Goal: Contribute content: Contribute content

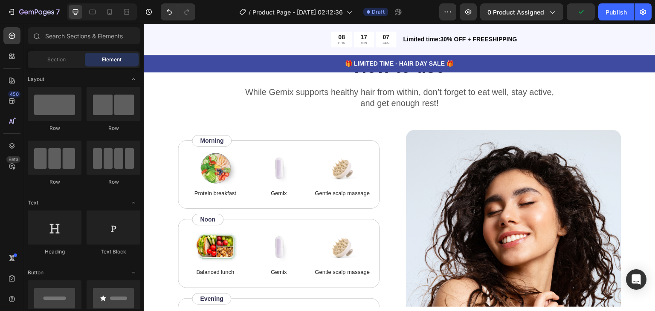
scroll to position [1344, 0]
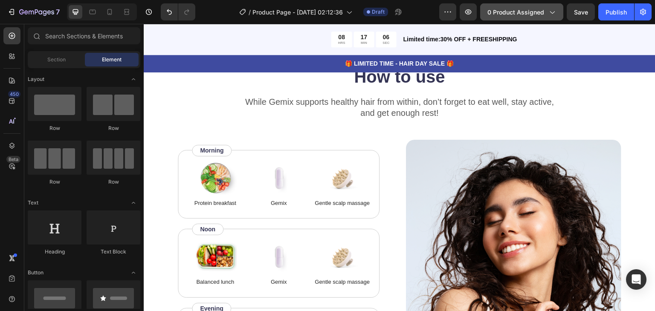
click at [526, 9] on span "0 product assigned" at bounding box center [515, 12] width 57 height 9
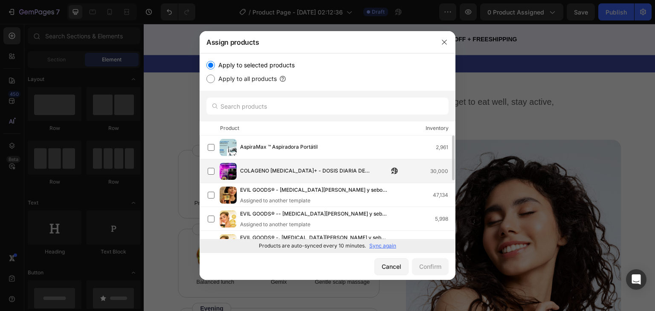
click at [323, 175] on span "COLAGENO [MEDICAL_DATA]+ - DOSIS DIARIA DE JUVENTUD" at bounding box center [314, 171] width 148 height 9
click at [431, 268] on div "Confirm" at bounding box center [430, 266] width 22 height 9
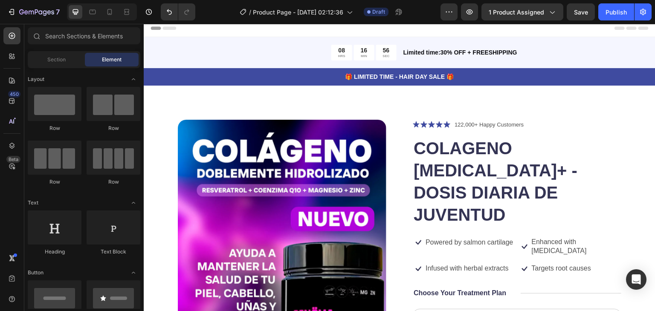
scroll to position [0, 0]
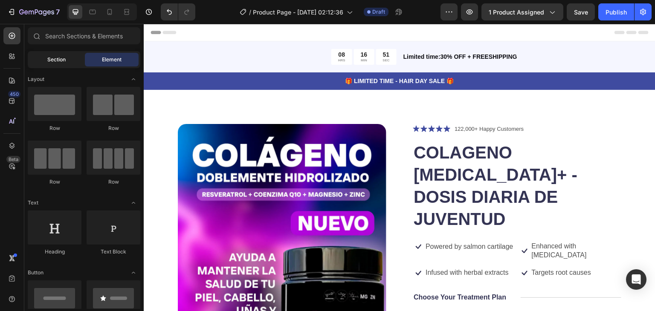
click at [58, 62] on span "Section" at bounding box center [56, 60] width 18 height 8
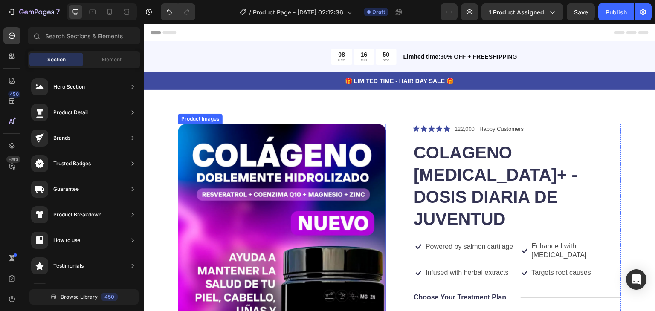
click at [315, 159] on img at bounding box center [282, 280] width 209 height 313
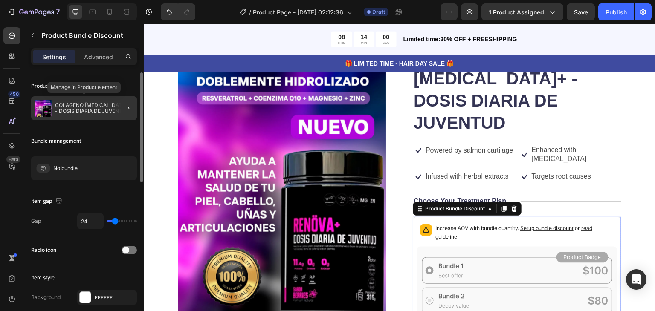
click at [68, 114] on div "COLAGENO [MEDICAL_DATA]+ - DOSIS DIARIA DE JUVENTUD" at bounding box center [84, 108] width 106 height 24
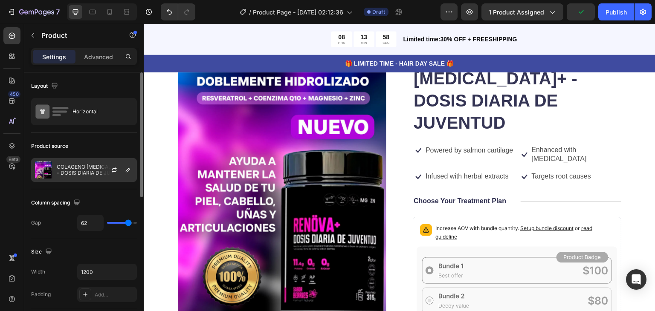
click at [81, 163] on div "COLAGENO [MEDICAL_DATA]+ - DOSIS DIARIA DE JUVENTUD" at bounding box center [84, 170] width 106 height 24
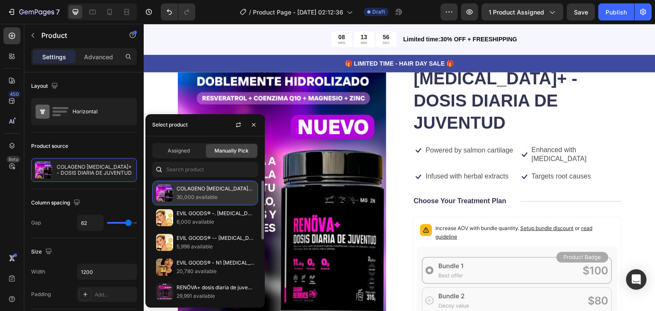
click at [235, 193] on p "30,000 available" at bounding box center [216, 197] width 78 height 9
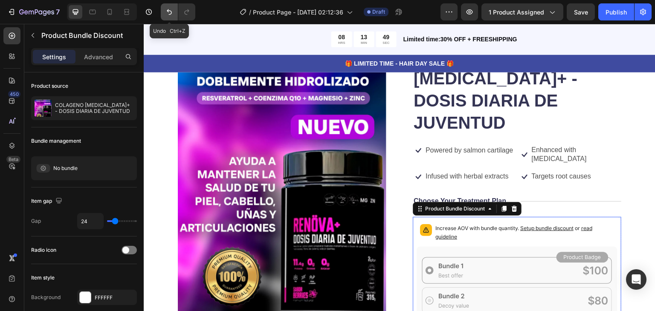
click at [168, 12] on icon "Undo/Redo" at bounding box center [169, 12] width 9 height 9
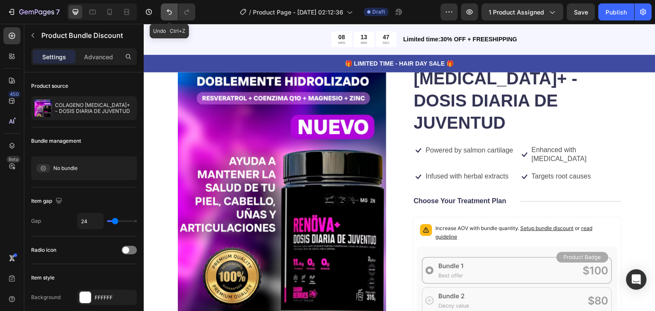
click at [168, 12] on icon "Undo/Redo" at bounding box center [169, 12] width 9 height 9
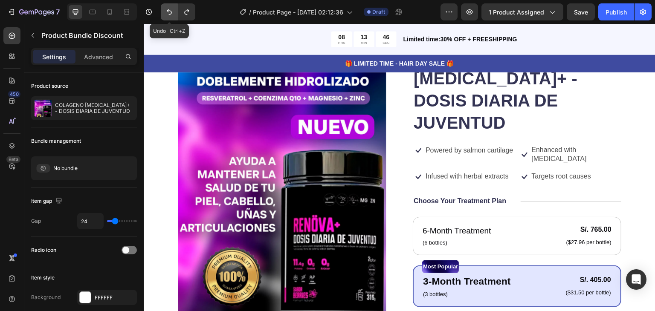
click at [168, 12] on icon "Undo/Redo" at bounding box center [169, 12] width 9 height 9
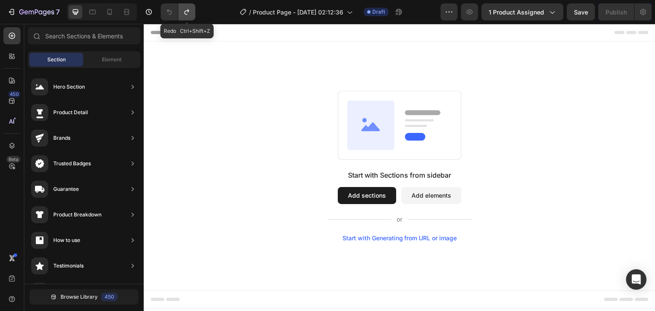
click at [188, 13] on icon "Undo/Redo" at bounding box center [187, 12] width 9 height 9
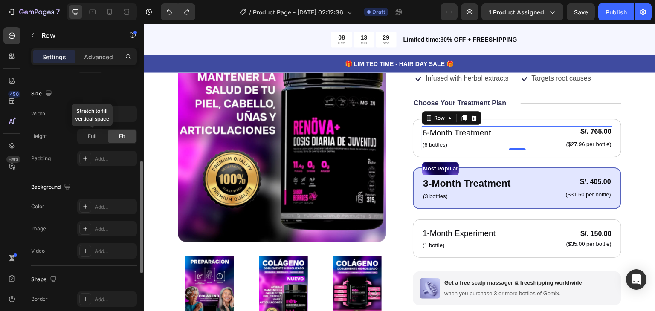
scroll to position [207, 0]
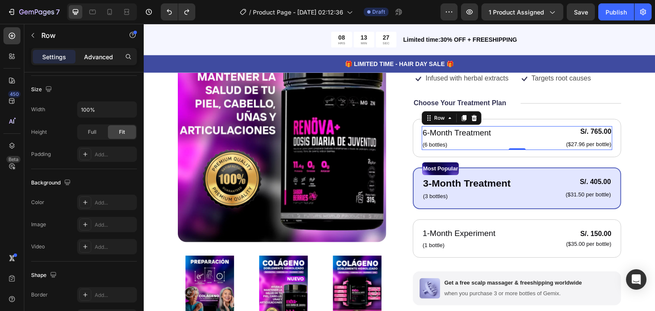
click at [102, 56] on p "Advanced" at bounding box center [98, 56] width 29 height 9
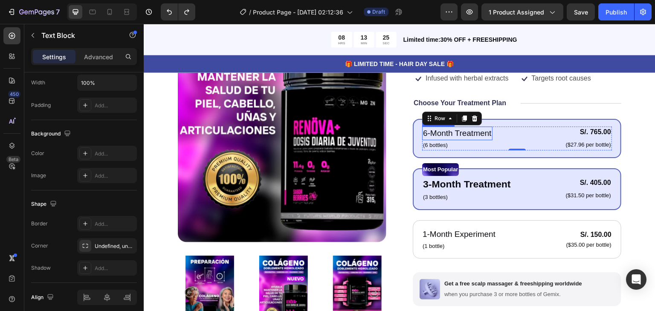
click at [457, 128] on p "6-Month Treatment" at bounding box center [457, 134] width 69 height 12
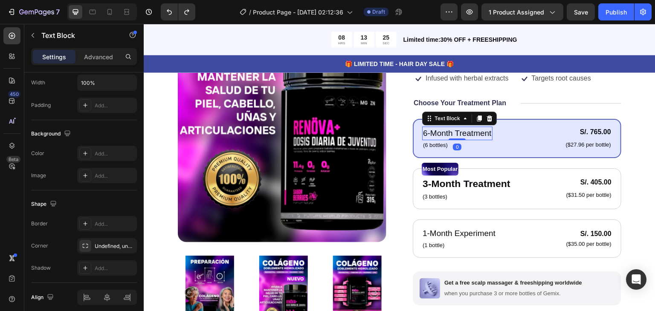
scroll to position [0, 0]
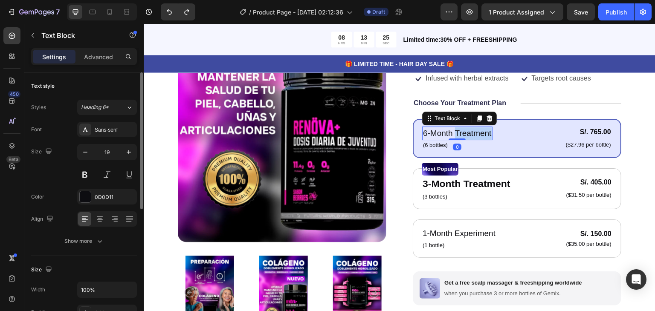
click at [457, 128] on p "6-Month Treatment" at bounding box center [457, 134] width 69 height 12
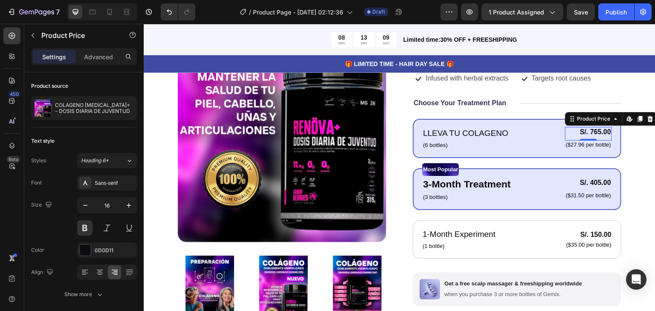
click at [599, 127] on div "S/. 765.00" at bounding box center [588, 132] width 47 height 11
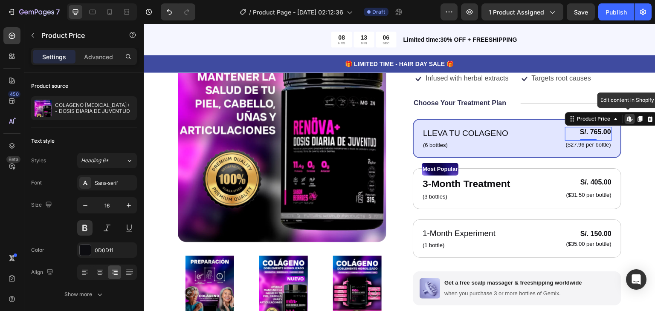
click at [584, 127] on div "S/. 765.00" at bounding box center [588, 132] width 47 height 11
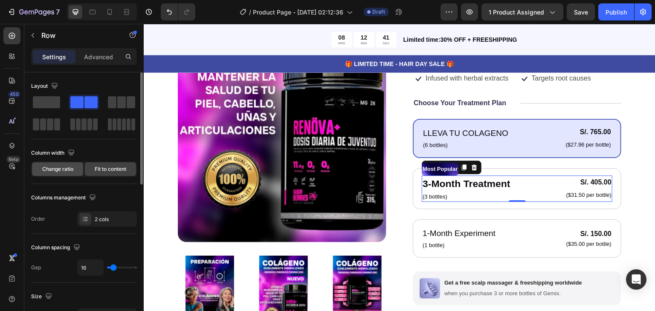
click at [67, 172] on span "Change ratio" at bounding box center [57, 169] width 31 height 8
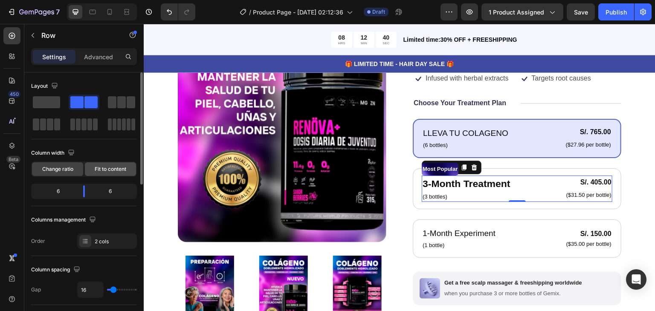
click at [99, 165] on span "Fit to content" at bounding box center [111, 169] width 32 height 8
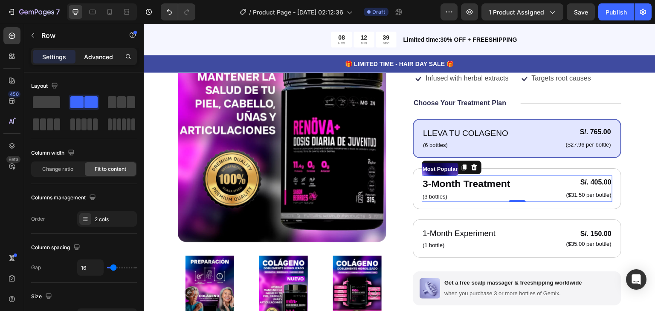
click at [99, 55] on p "Advanced" at bounding box center [98, 56] width 29 height 9
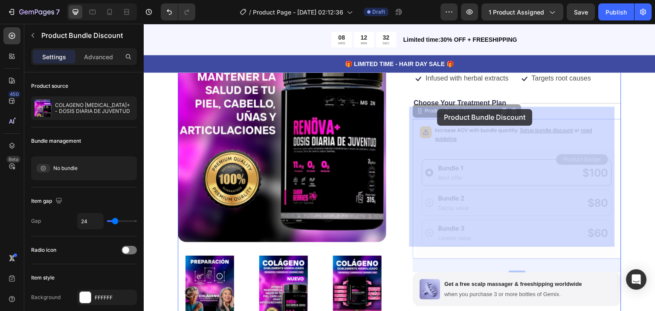
drag, startPoint x: 453, startPoint y: 170, endPoint x: 444, endPoint y: 109, distance: 61.6
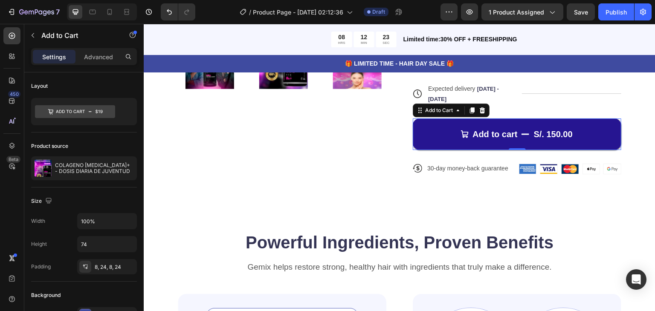
scroll to position [453, 0]
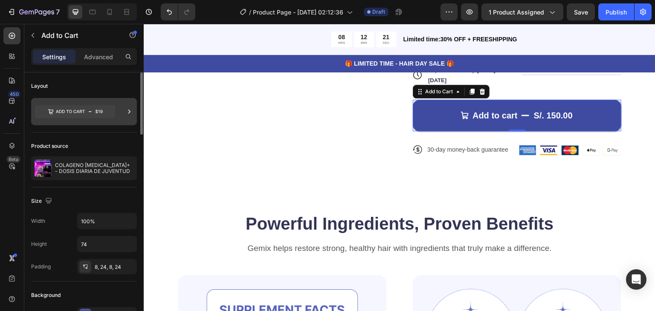
click at [55, 108] on icon at bounding box center [75, 111] width 80 height 13
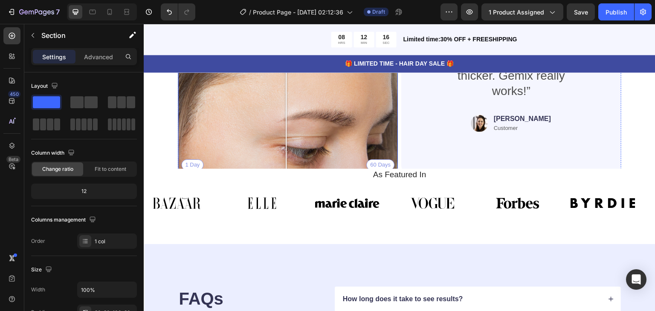
scroll to position [1785, 0]
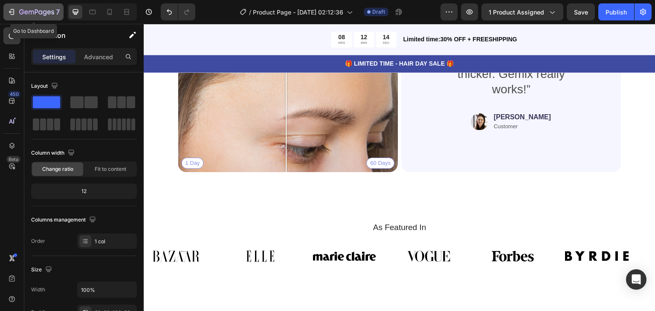
click at [26, 14] on icon "button" at bounding box center [26, 12] width 4 height 4
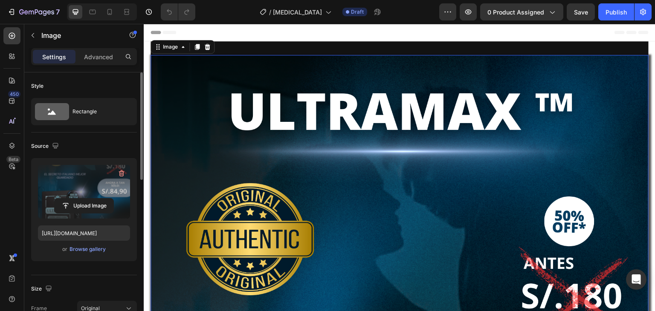
click at [97, 195] on label at bounding box center [84, 192] width 92 height 54
click at [97, 199] on input "file" at bounding box center [84, 206] width 59 height 14
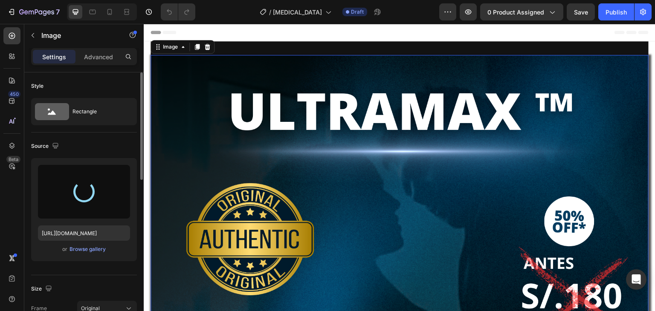
type input "[URL][DOMAIN_NAME]"
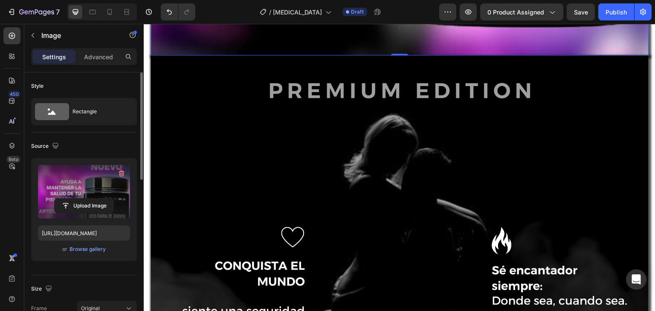
scroll to position [729, 0]
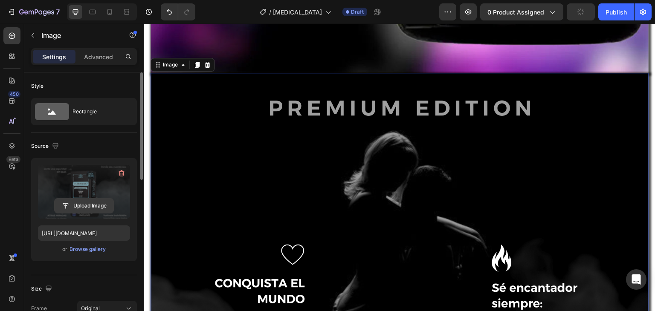
click at [97, 203] on input "file" at bounding box center [84, 206] width 59 height 14
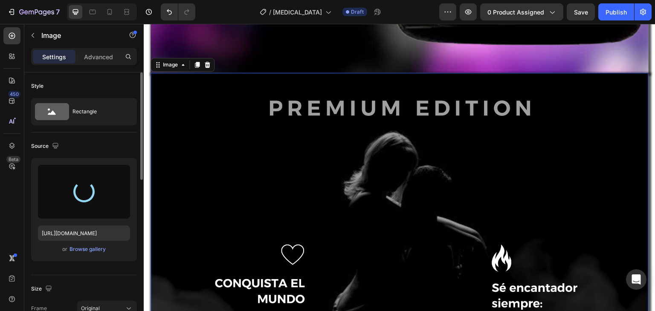
type input "[URL][DOMAIN_NAME]"
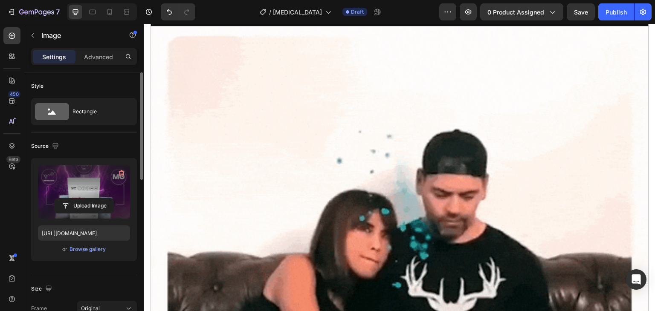
scroll to position [1436, 0]
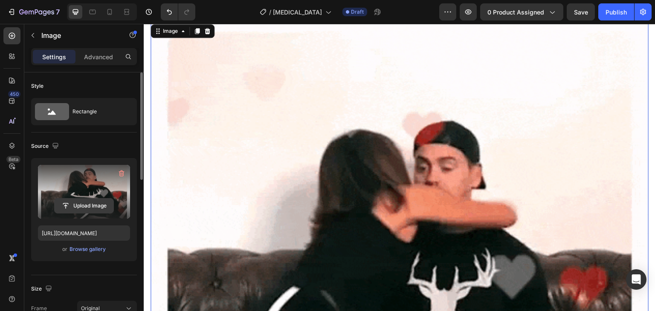
click at [89, 209] on input "file" at bounding box center [84, 206] width 59 height 14
click at [104, 198] on button "Upload Image" at bounding box center [84, 205] width 60 height 15
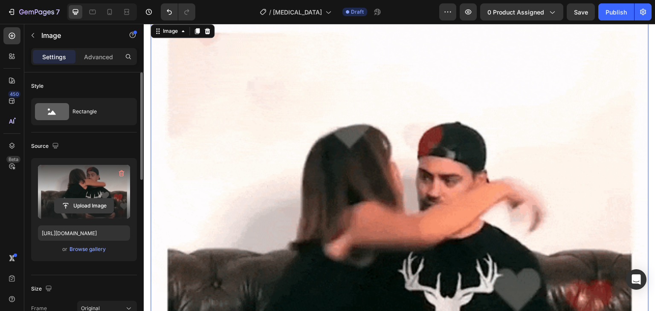
click at [96, 206] on input "file" at bounding box center [84, 206] width 59 height 14
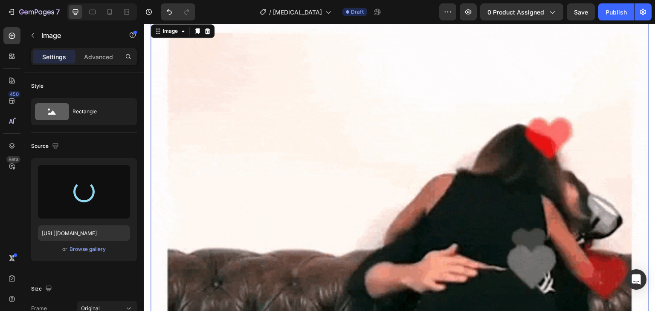
type input "https://cdn.shopify.com/s/files/1/0668/5199/5880/files/gempages_521221359460680…"
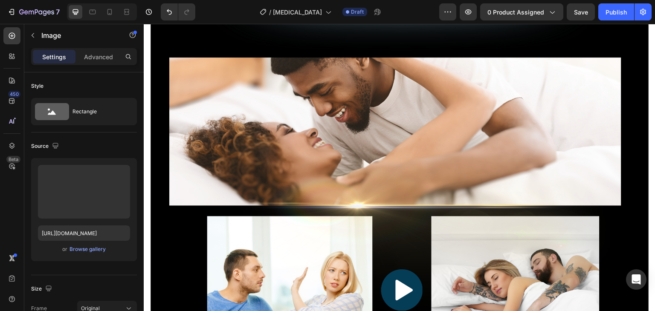
scroll to position [2291, 0]
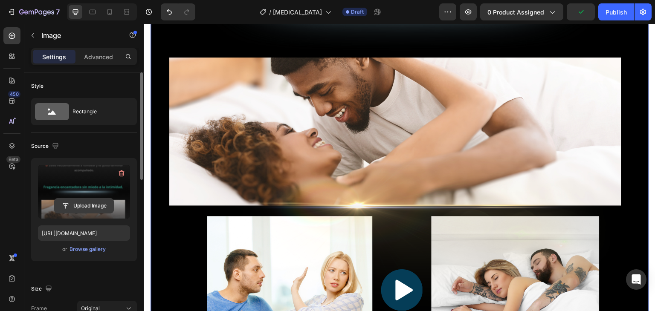
click at [99, 201] on input "file" at bounding box center [84, 206] width 59 height 14
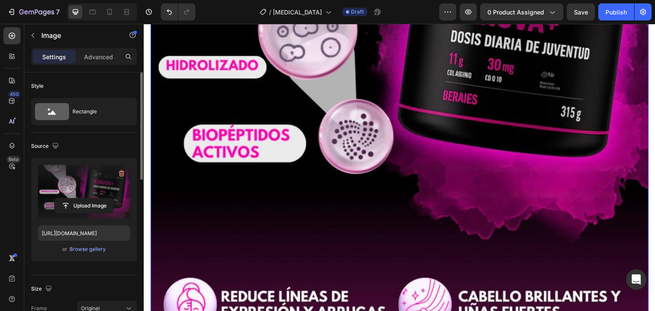
scroll to position [2626, 0]
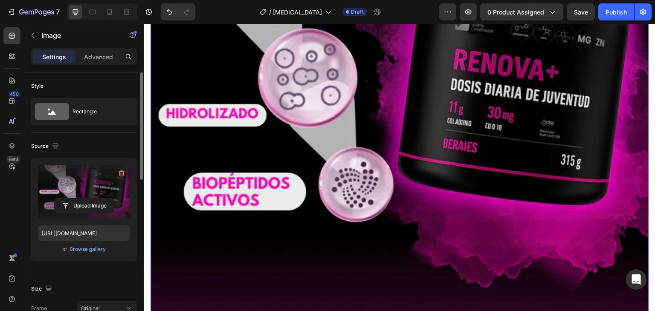
click at [97, 194] on label at bounding box center [84, 192] width 92 height 54
click at [97, 199] on input "file" at bounding box center [84, 206] width 59 height 14
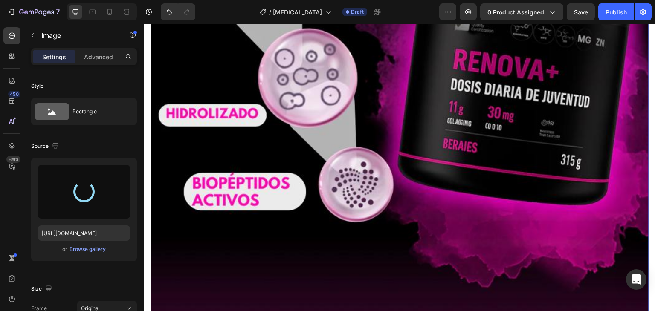
scroll to position [2715, 0]
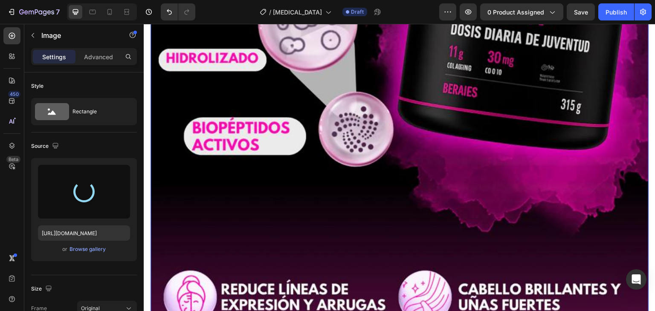
type input "https://cdn.shopify.com/s/files/1/0668/5199/5880/files/gempages_521221359460680…"
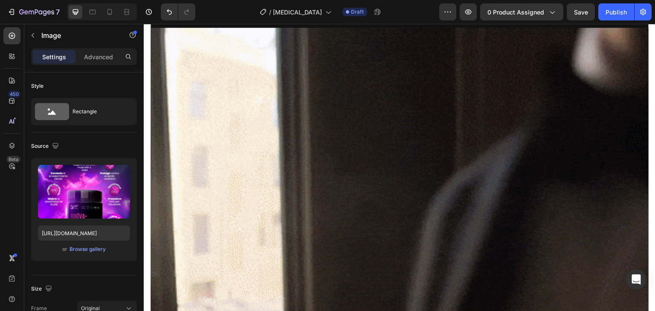
scroll to position [3172, 0]
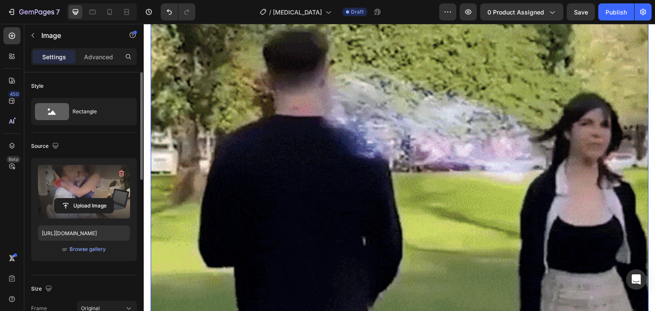
click at [99, 194] on label at bounding box center [84, 192] width 92 height 54
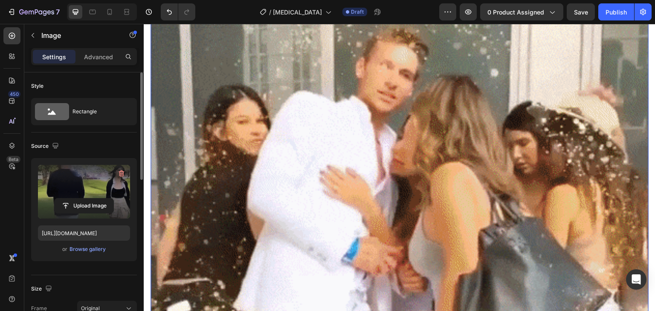
click at [99, 199] on input "file" at bounding box center [84, 206] width 59 height 14
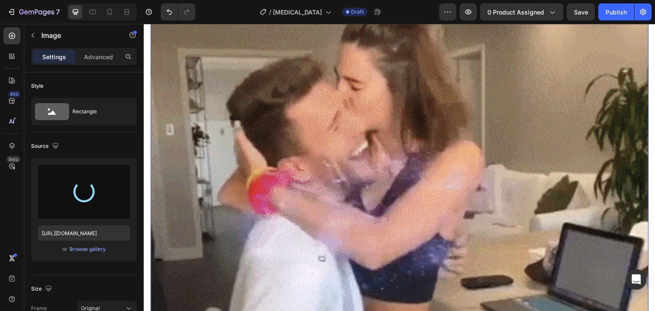
type input "https://cdn.shopify.com/s/files/1/0668/5199/5880/files/gempages_521221359460680…"
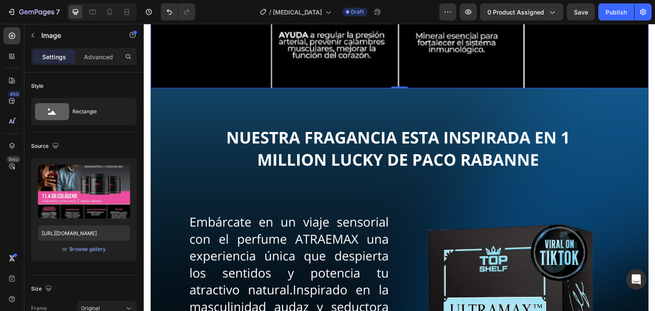
scroll to position [3754, 0]
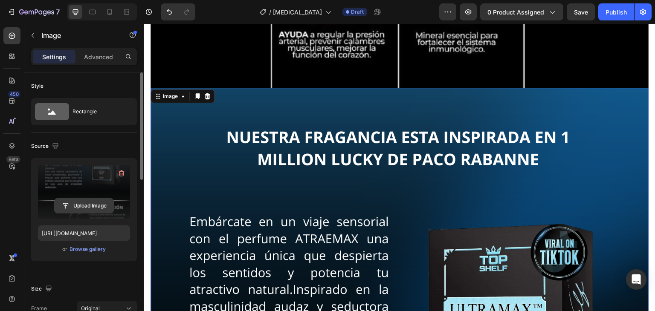
click at [96, 204] on input "file" at bounding box center [84, 206] width 59 height 14
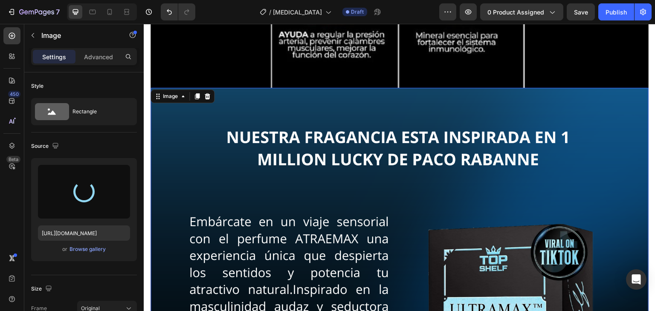
type input "https://cdn.shopify.com/s/files/1/0668/5199/5880/files/gempages_521221359460680…"
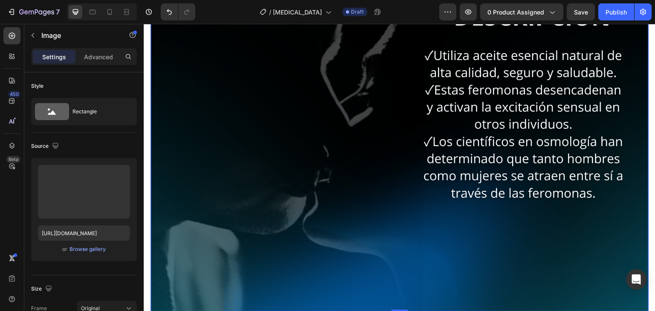
scroll to position [4356, 0]
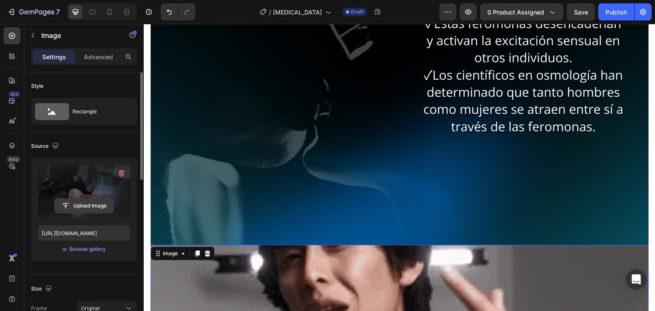
click at [102, 200] on input "file" at bounding box center [84, 206] width 59 height 14
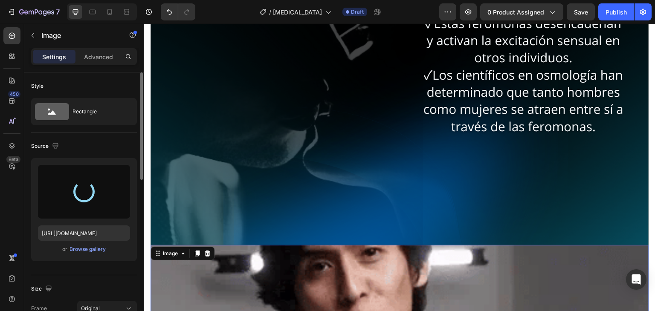
type input "https://cdn.shopify.com/s/files/1/0668/5199/5880/files/gempages_521221359460680…"
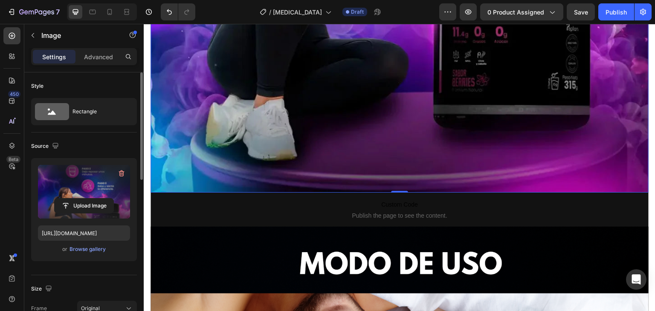
scroll to position [5211, 0]
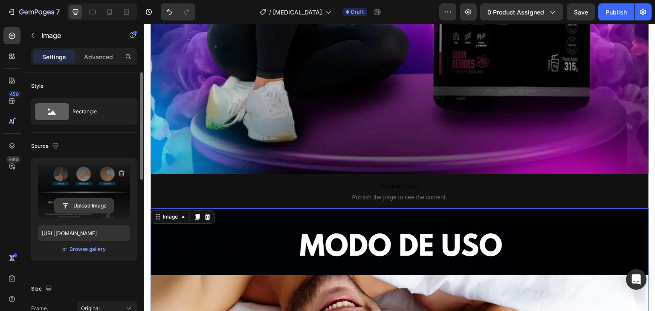
click at [90, 207] on input "file" at bounding box center [84, 206] width 59 height 14
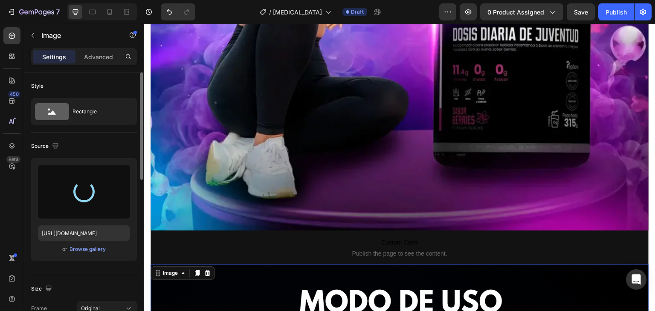
scroll to position [5151, 0]
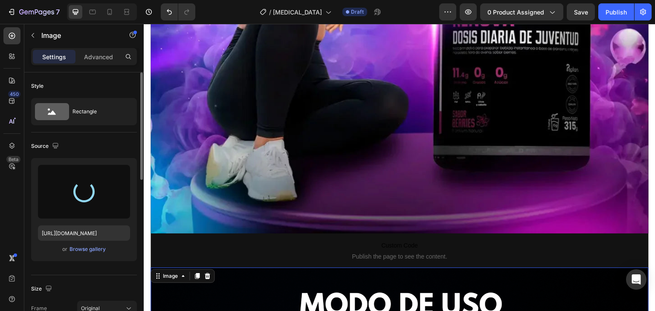
type input "https://cdn.shopify.com/s/files/1/0668/5199/5880/files/gempages_521221359460680…"
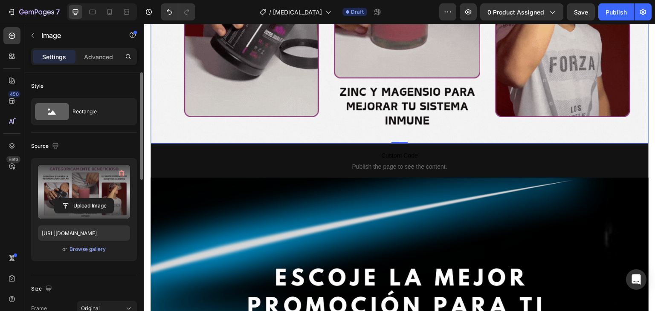
scroll to position [5323, 0]
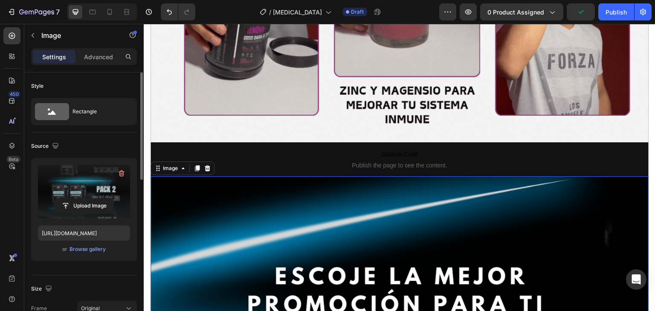
click at [95, 197] on label at bounding box center [84, 192] width 92 height 54
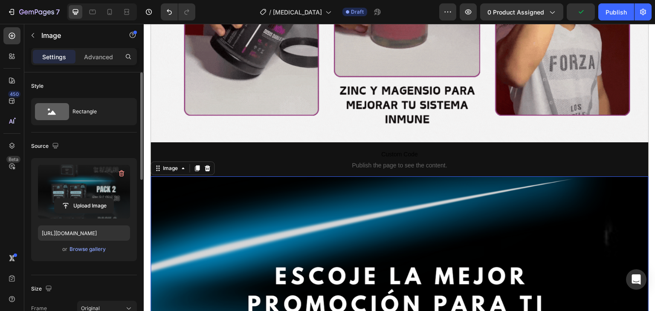
click at [95, 199] on input "file" at bounding box center [84, 206] width 59 height 14
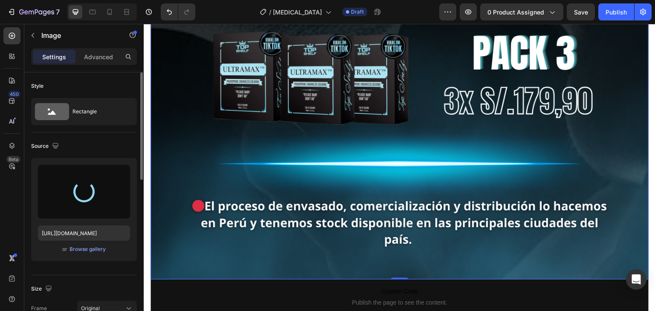
type input "https://cdn.shopify.com/s/files/1/0668/5199/5880/files/gempages_521221359460680…"
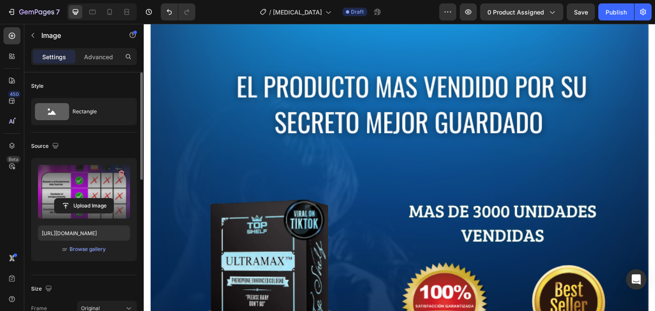
scroll to position [6277, 0]
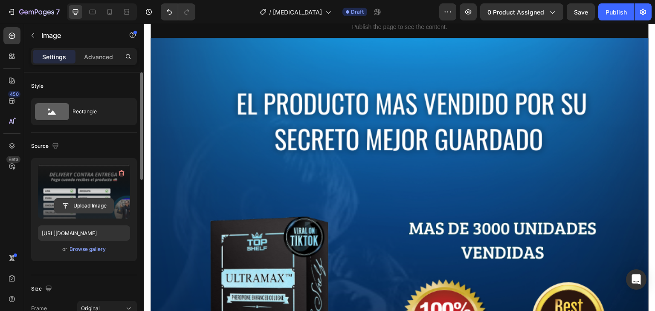
click at [94, 205] on input "file" at bounding box center [84, 206] width 59 height 14
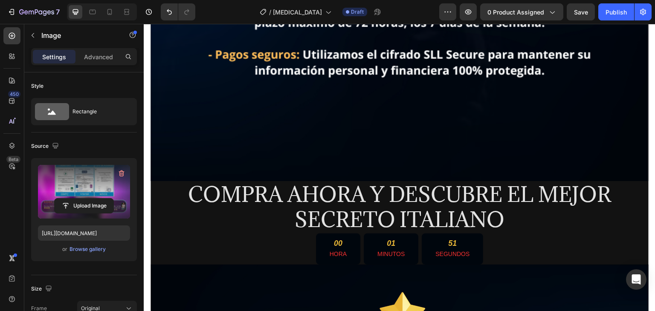
scroll to position [6896, 0]
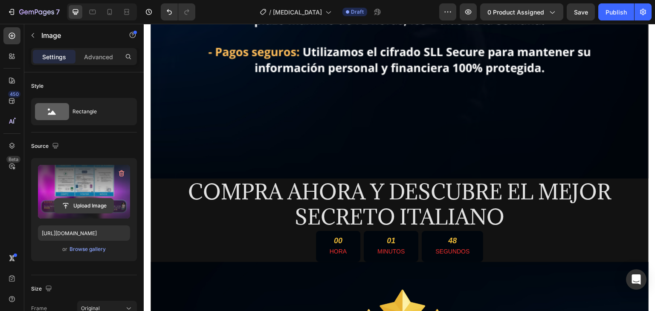
click at [99, 206] on input "file" at bounding box center [84, 206] width 59 height 14
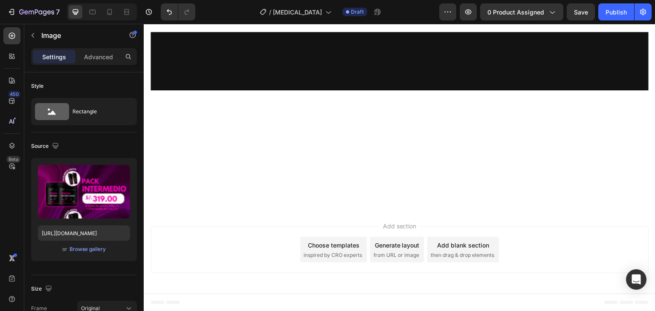
type input "https://cdn.shopify.com/s/files/1/0668/5199/5880/files/gempages_521221359460680…"
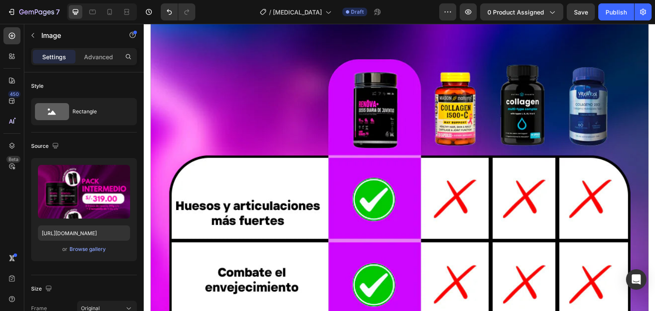
scroll to position [5614, 0]
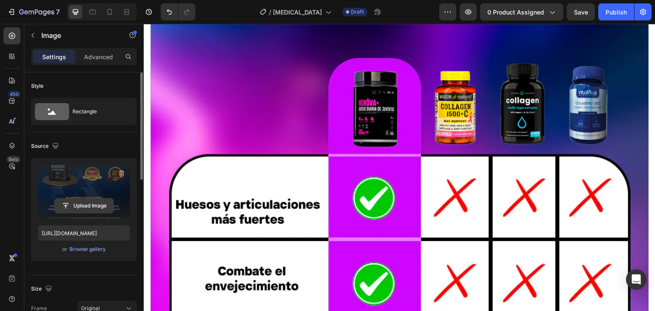
click at [82, 209] on input "file" at bounding box center [84, 206] width 59 height 14
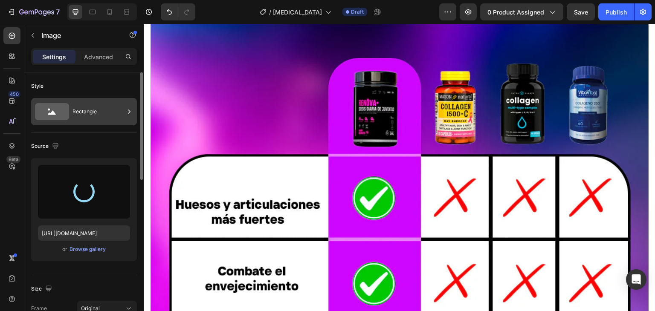
click at [94, 102] on div "Rectangle" at bounding box center [98, 112] width 52 height 20
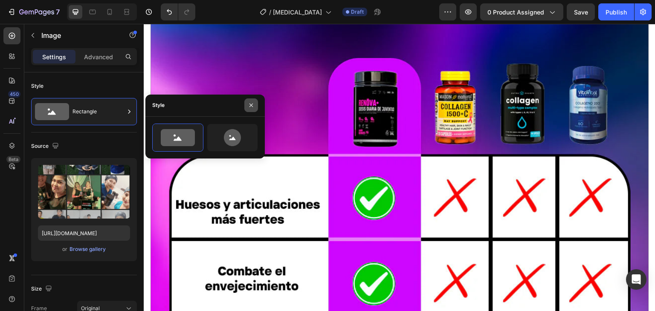
click at [254, 110] on button "button" at bounding box center [251, 106] width 14 height 14
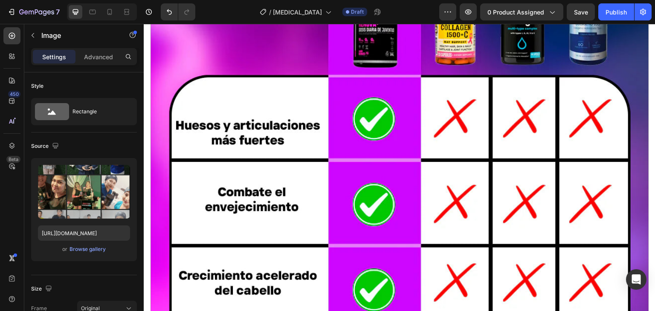
scroll to position [5684, 0]
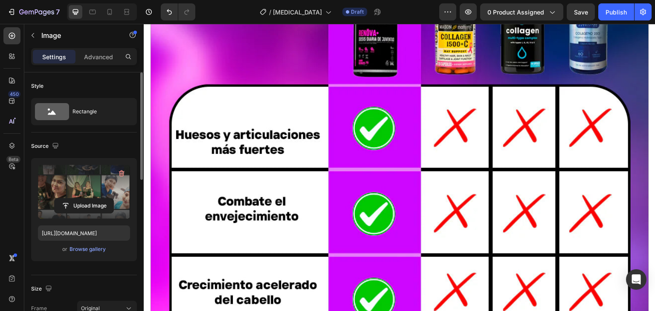
click at [89, 196] on label at bounding box center [84, 192] width 92 height 54
click at [89, 199] on input "file" at bounding box center [84, 206] width 59 height 14
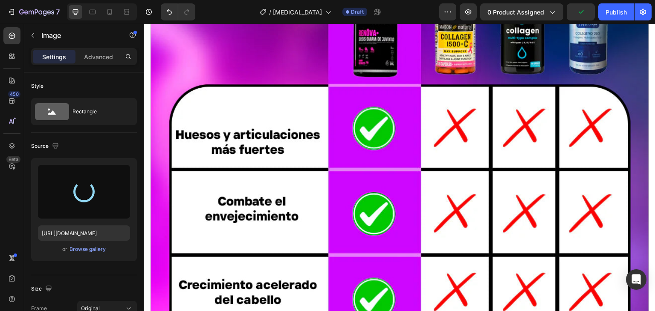
type input "https://cdn.shopify.com/s/files/1/0668/5199/5880/files/gempages_521221359460680…"
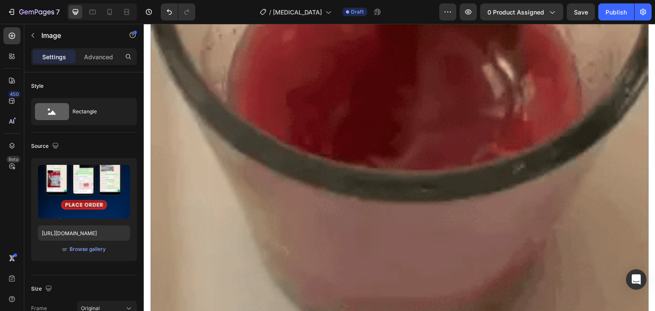
scroll to position [2003, 0]
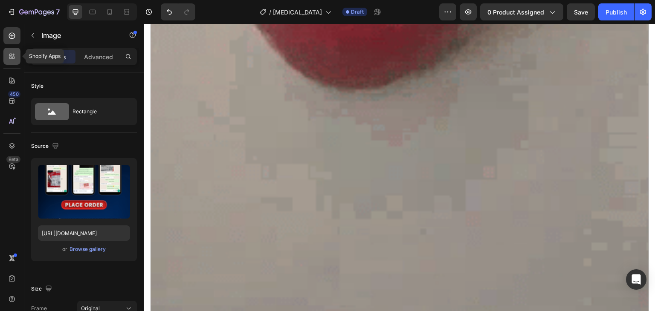
click at [11, 55] on icon at bounding box center [10, 55] width 3 height 3
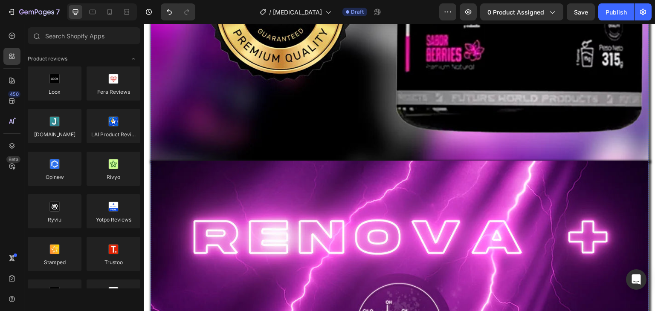
scroll to position [642, 0]
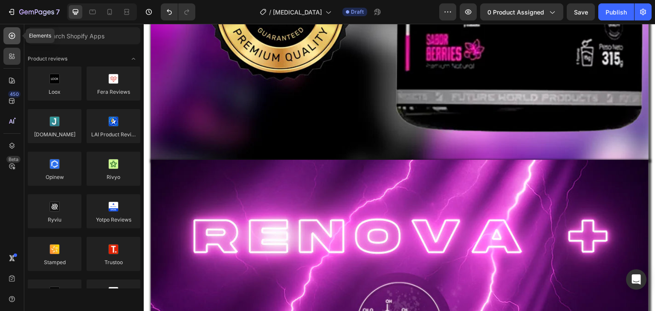
click at [10, 35] on icon at bounding box center [12, 36] width 9 height 9
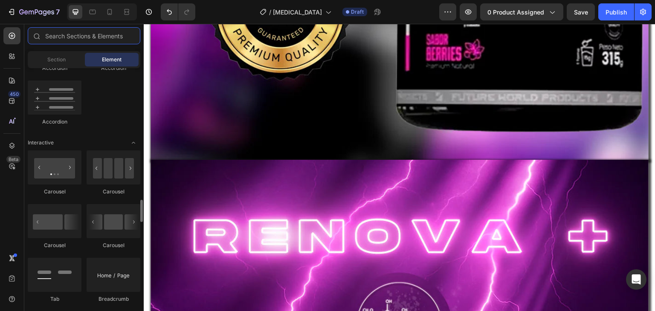
scroll to position [855, 0]
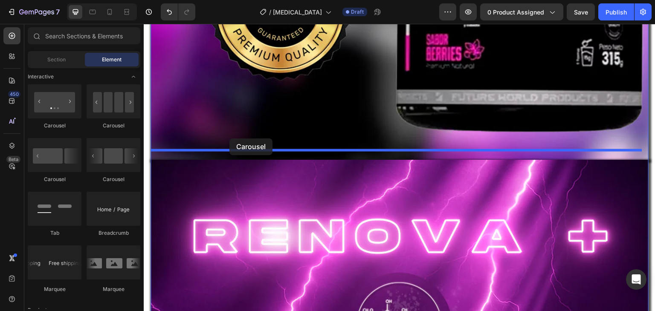
drag, startPoint x: 255, startPoint y: 185, endPoint x: 229, endPoint y: 139, distance: 53.4
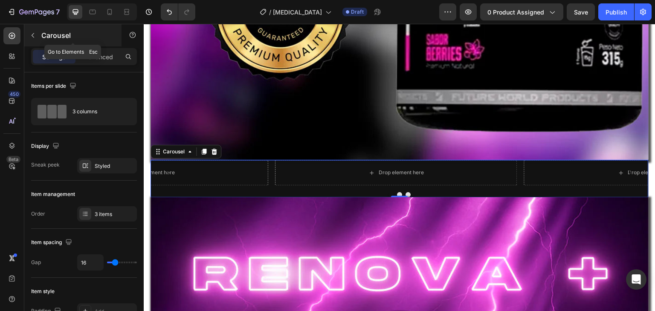
click at [29, 37] on button "button" at bounding box center [33, 36] width 14 height 14
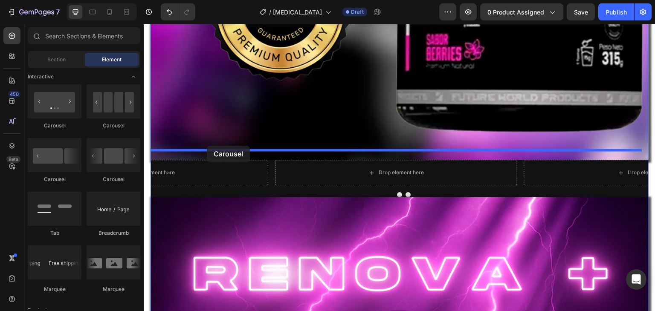
drag, startPoint x: 210, startPoint y: 190, endPoint x: 207, endPoint y: 146, distance: 44.0
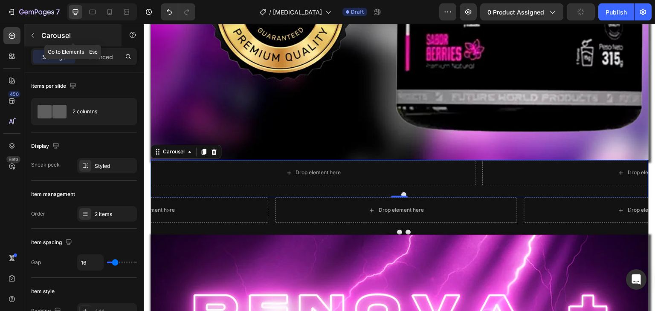
click at [39, 35] on button "button" at bounding box center [33, 36] width 14 height 14
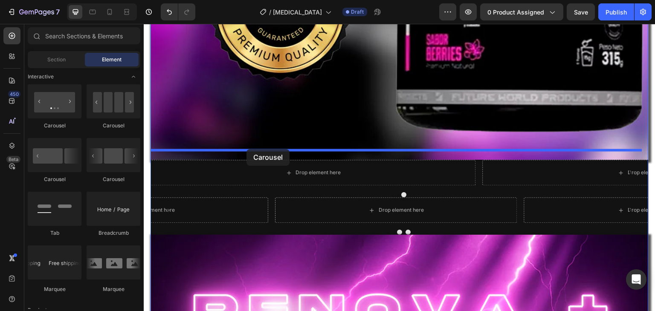
drag, startPoint x: 202, startPoint y: 134, endPoint x: 246, endPoint y: 149, distance: 47.2
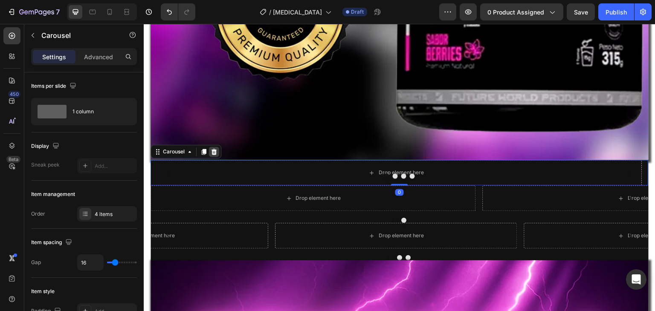
click at [214, 149] on icon at bounding box center [215, 152] width 6 height 6
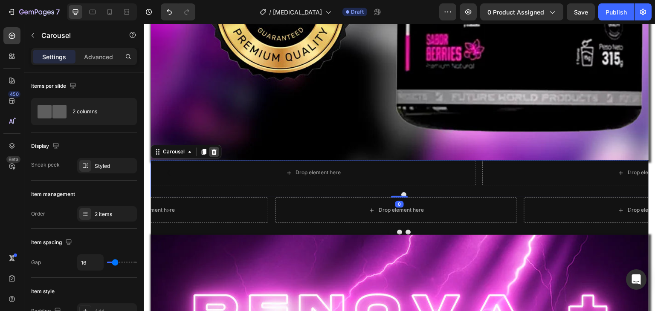
click at [216, 149] on icon at bounding box center [215, 152] width 6 height 6
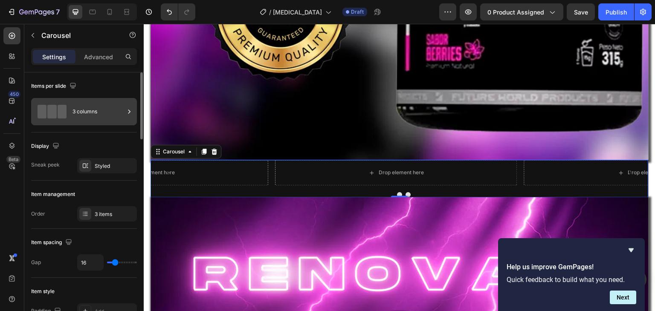
click at [102, 115] on div "3 columns" at bounding box center [98, 112] width 52 height 20
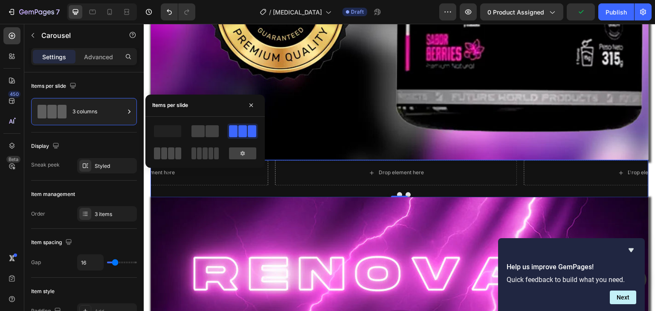
click at [170, 157] on span at bounding box center [171, 154] width 6 height 12
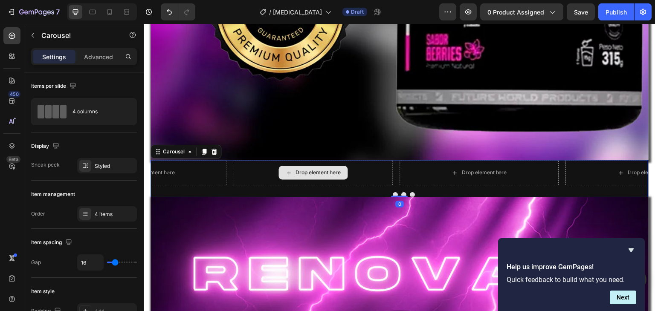
click at [282, 166] on div "Drop element here" at bounding box center [313, 173] width 69 height 14
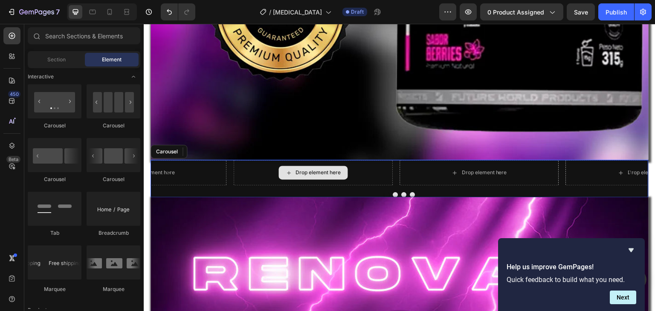
click at [304, 168] on div "Drop element here" at bounding box center [313, 173] width 69 height 14
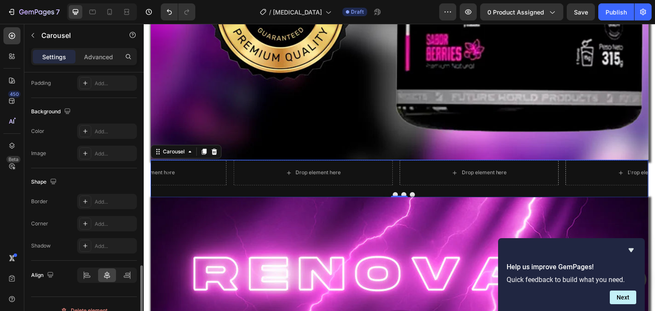
scroll to position [769, 0]
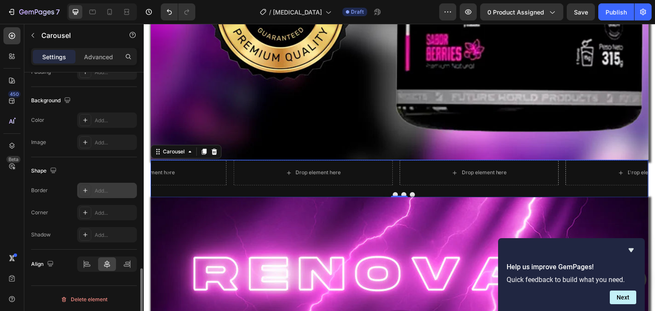
click at [123, 187] on div "Add..." at bounding box center [115, 191] width 40 height 8
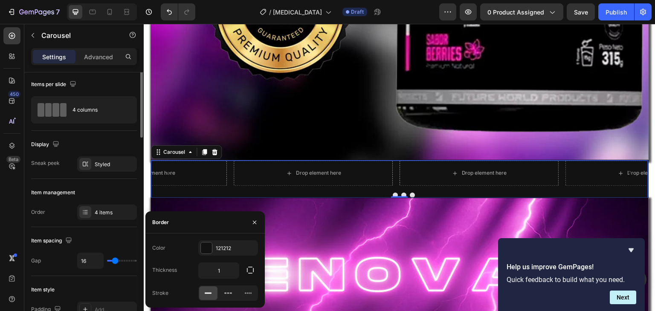
scroll to position [0, 0]
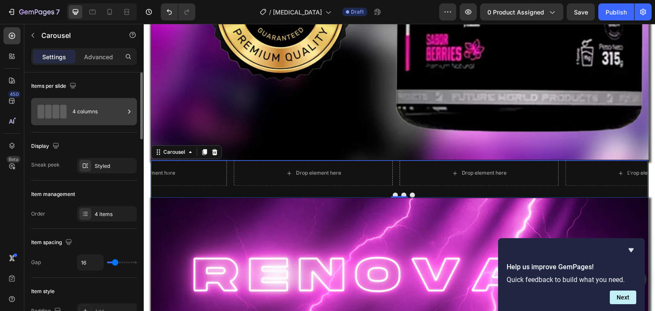
click at [81, 125] on div "4 columns" at bounding box center [84, 111] width 106 height 27
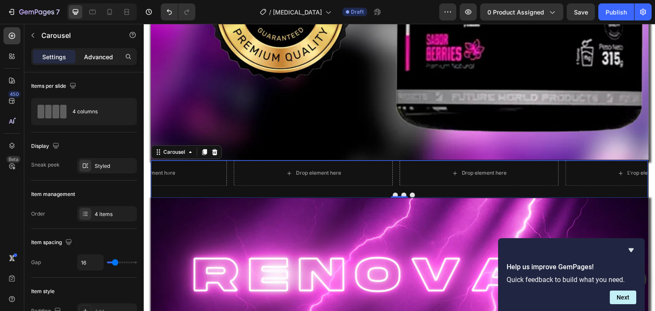
click at [98, 52] on p "Advanced" at bounding box center [98, 56] width 29 height 9
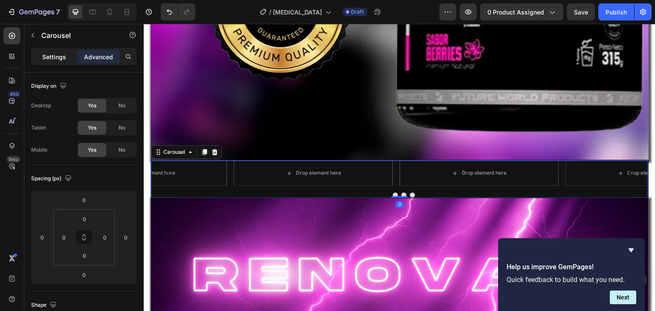
click at [63, 61] on div "Settings" at bounding box center [54, 57] width 43 height 14
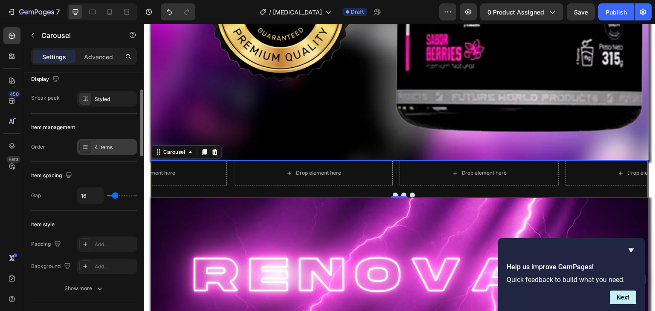
scroll to position [74, 0]
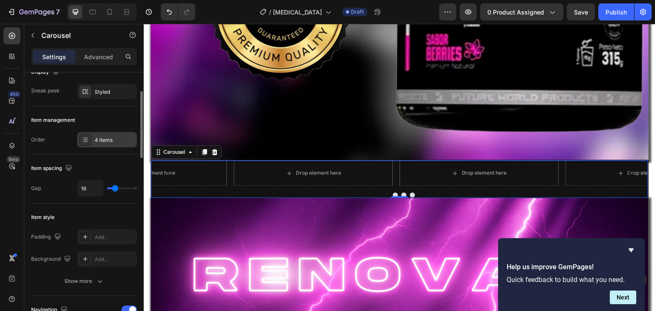
click at [105, 139] on div "4 items" at bounding box center [115, 140] width 40 height 8
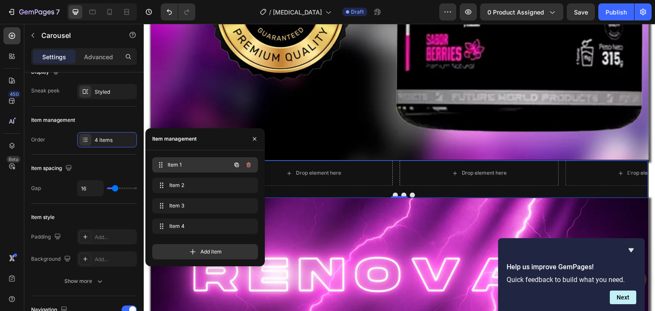
click at [181, 170] on div "Item 1 Item 1" at bounding box center [193, 165] width 75 height 12
click at [231, 167] on button "button" at bounding box center [237, 165] width 12 height 12
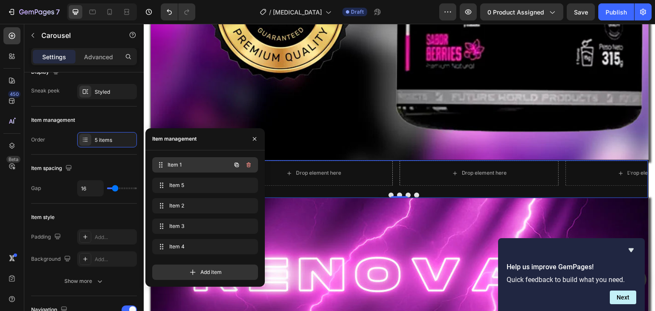
click at [195, 165] on span "Item 1" at bounding box center [199, 165] width 63 height 8
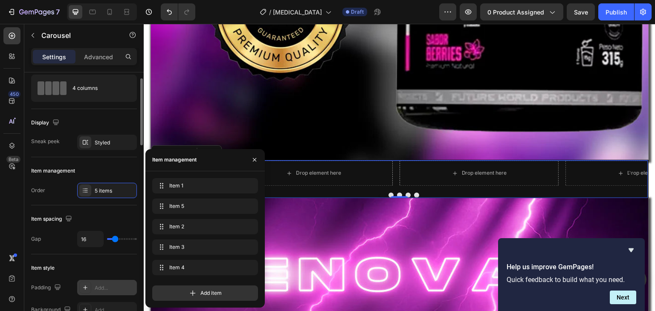
scroll to position [0, 0]
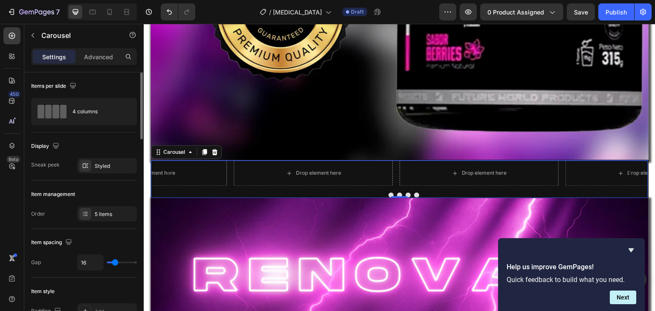
click at [99, 243] on div "Item spacing" at bounding box center [84, 243] width 106 height 14
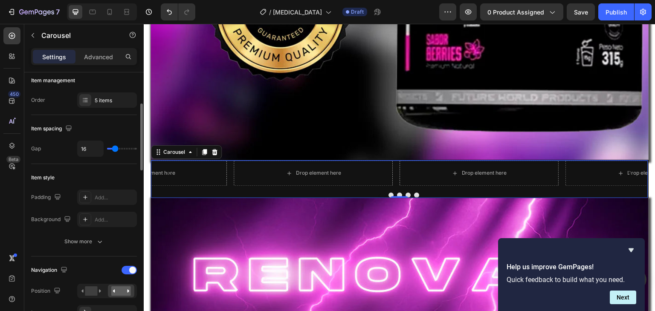
scroll to position [116, 0]
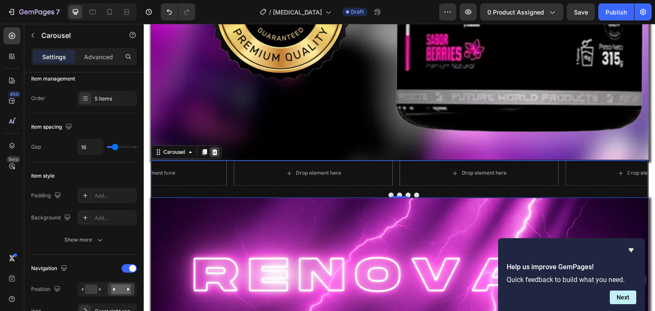
drag, startPoint x: 213, startPoint y: 142, endPoint x: 279, endPoint y: 140, distance: 66.1
click at [213, 149] on icon at bounding box center [215, 152] width 6 height 6
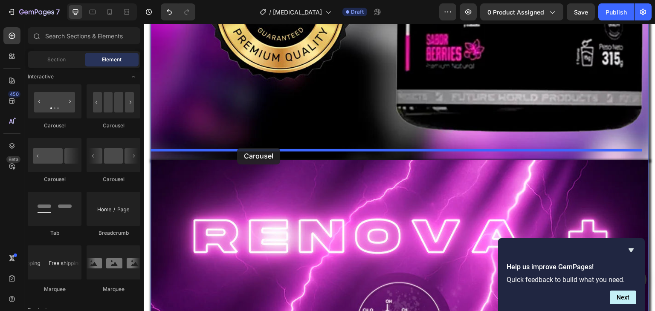
drag, startPoint x: 262, startPoint y: 195, endPoint x: 237, endPoint y: 148, distance: 53.2
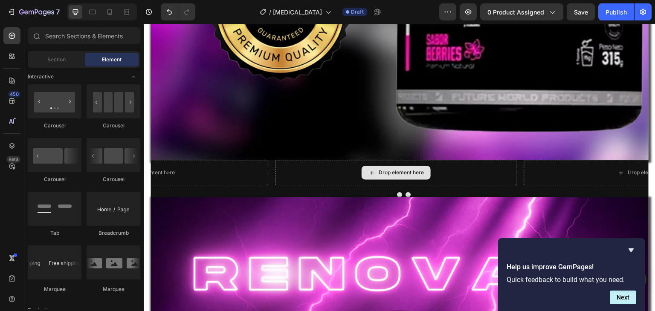
click at [393, 169] on div "Drop element here" at bounding box center [401, 172] width 45 height 7
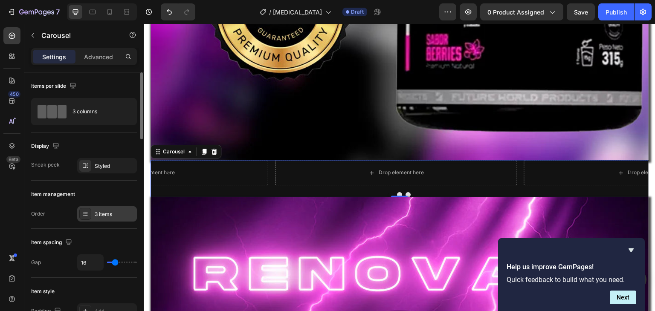
click at [112, 214] on div "3 items" at bounding box center [115, 215] width 40 height 8
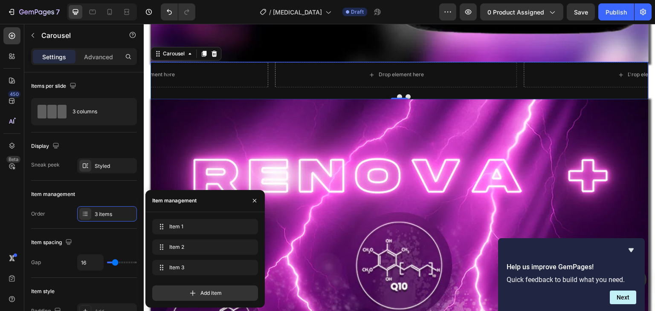
scroll to position [743, 0]
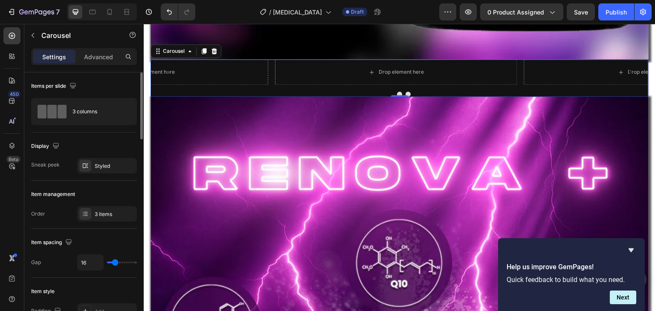
click at [113, 253] on div "Item spacing Gap 16" at bounding box center [84, 253] width 106 height 49
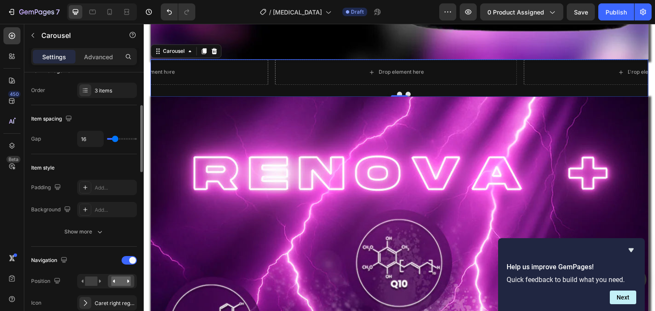
scroll to position [125, 0]
click at [96, 180] on div "Add..." at bounding box center [107, 185] width 60 height 15
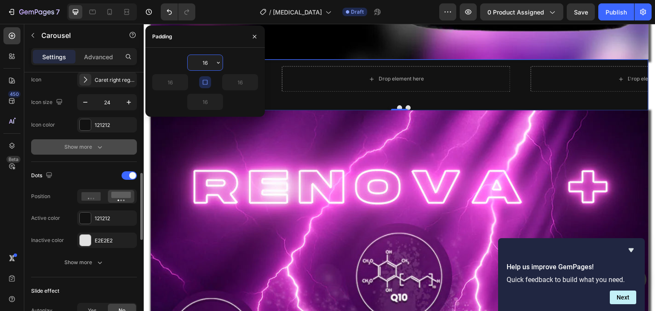
scroll to position [357, 0]
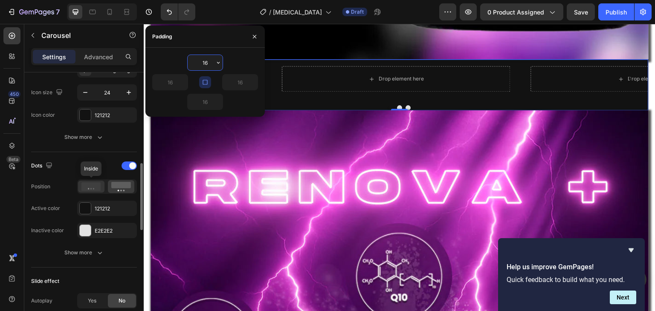
click at [89, 186] on icon at bounding box center [91, 187] width 20 height 9
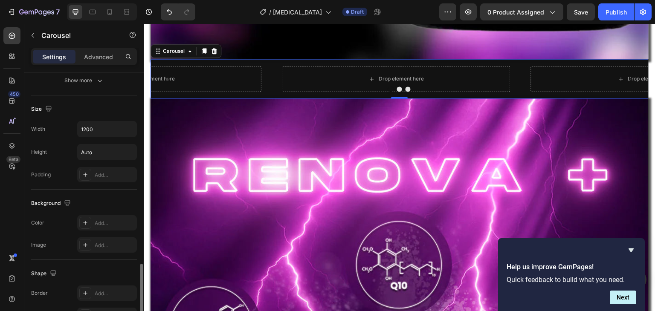
scroll to position [667, 0]
click at [99, 219] on div "Add..." at bounding box center [115, 223] width 40 height 8
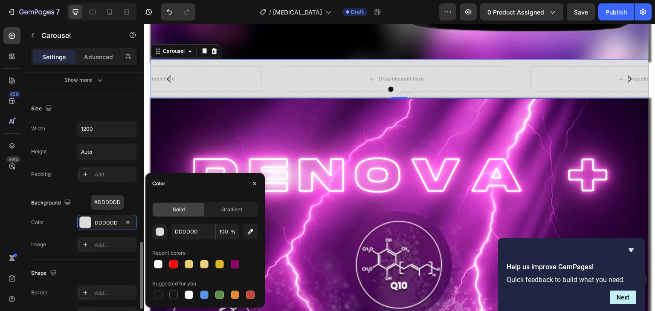
click at [99, 219] on div "DDDDDD" at bounding box center [107, 223] width 25 height 8
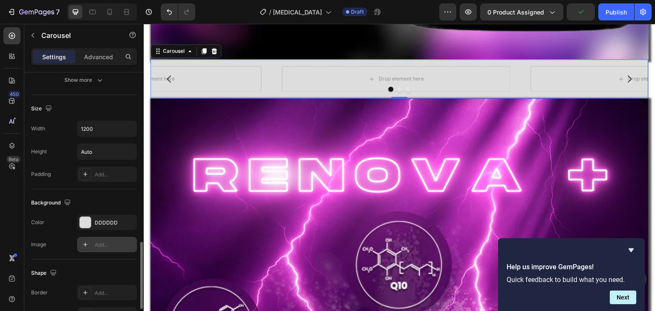
click at [101, 242] on div "Add..." at bounding box center [115, 245] width 40 height 8
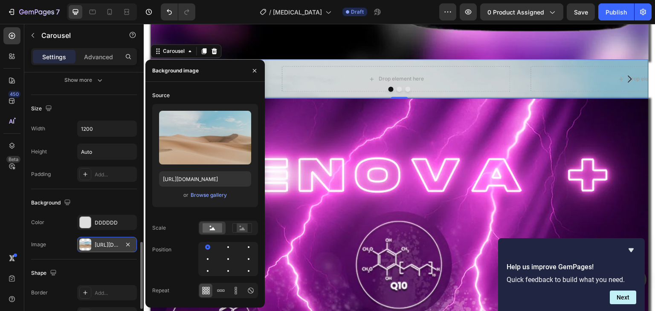
click at [101, 242] on div "https://cdn.shopify.com/s/files/1/2005/9307/files/background_settings.jpg" at bounding box center [107, 245] width 25 height 8
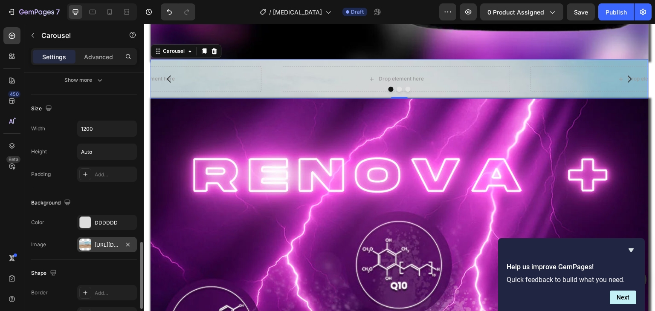
click at [101, 242] on div "https://cdn.shopify.com/s/files/1/2005/9307/files/background_settings.jpg" at bounding box center [107, 245] width 25 height 8
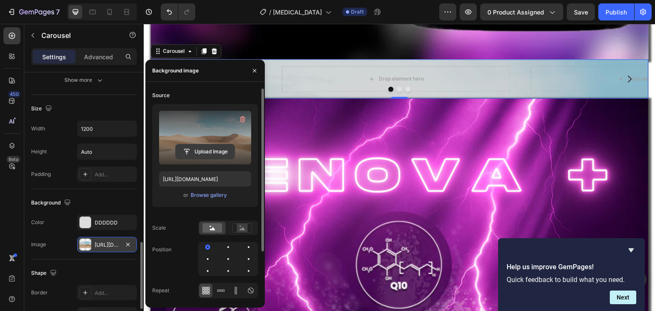
click at [210, 149] on input "file" at bounding box center [205, 152] width 59 height 14
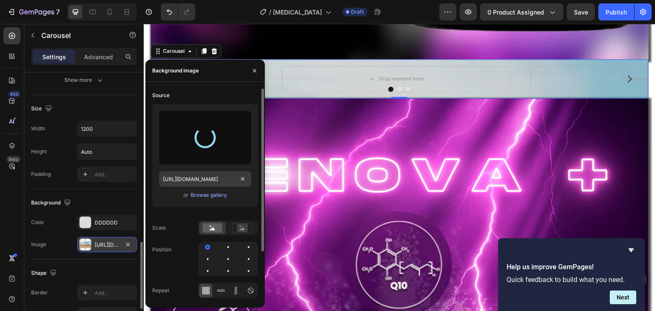
type input "https://cdn.shopify.com/s/files/1/0668/5199/5880/files/gempages_521221359460680…"
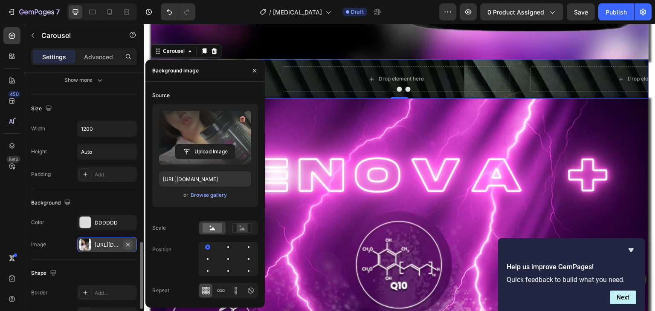
click at [131, 243] on icon "button" at bounding box center [128, 244] width 7 height 7
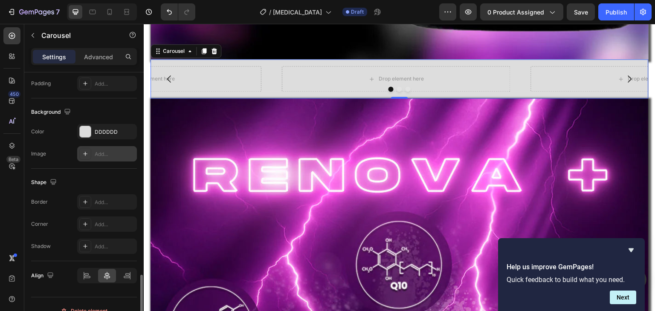
scroll to position [769, 0]
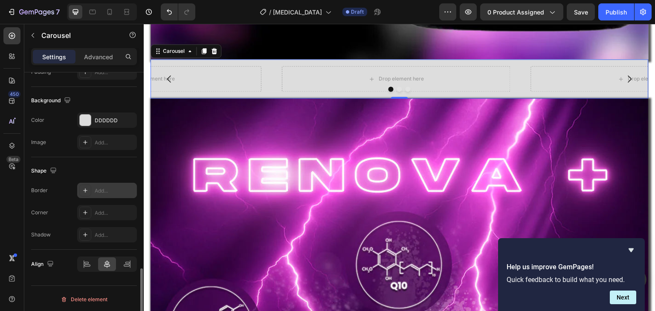
click at [96, 187] on div "Add..." at bounding box center [115, 191] width 40 height 8
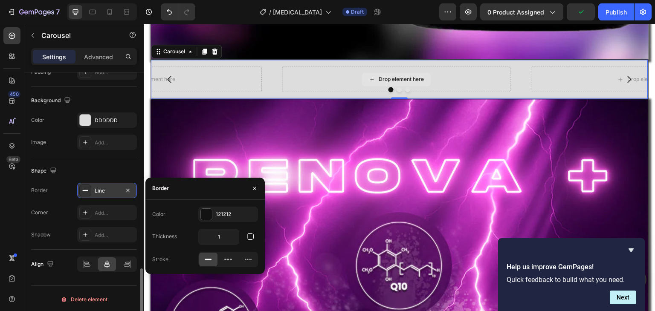
click at [339, 67] on div "Drop element here" at bounding box center [396, 80] width 229 height 26
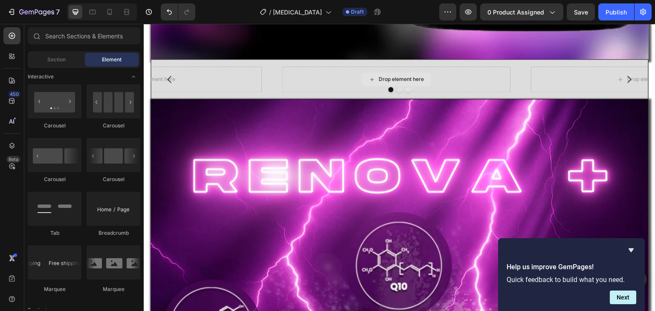
click at [389, 76] on div "Drop element here" at bounding box center [401, 79] width 45 height 7
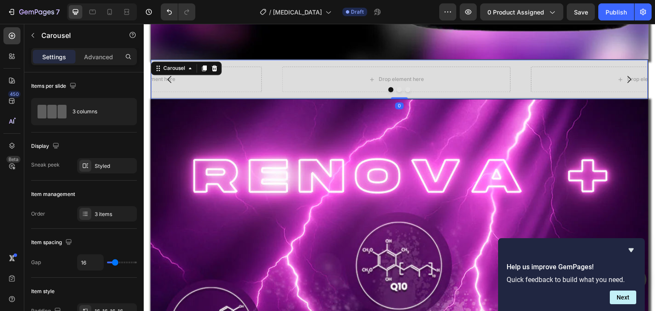
click at [397, 87] on button "Dot" at bounding box center [399, 89] width 5 height 5
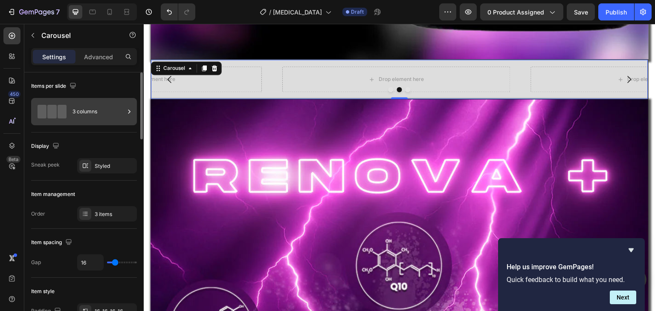
click at [75, 112] on div "3 columns" at bounding box center [98, 112] width 52 height 20
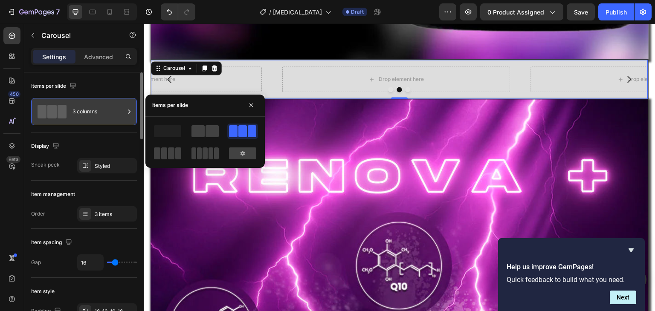
click at [75, 112] on div "3 columns" at bounding box center [98, 112] width 52 height 20
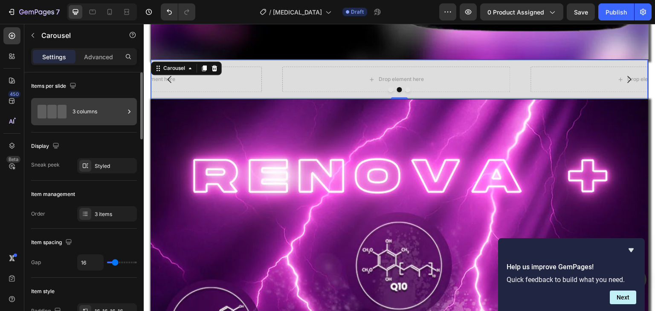
click at [82, 112] on div "3 columns" at bounding box center [98, 112] width 52 height 20
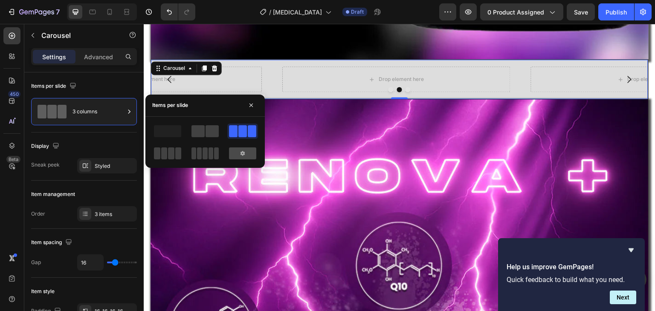
click at [244, 153] on icon at bounding box center [242, 153] width 7 height 7
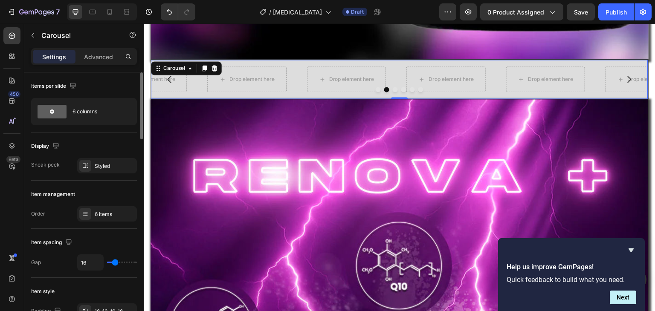
click at [101, 148] on div "Display" at bounding box center [84, 146] width 106 height 14
click at [116, 166] on div "Styled" at bounding box center [107, 166] width 25 height 8
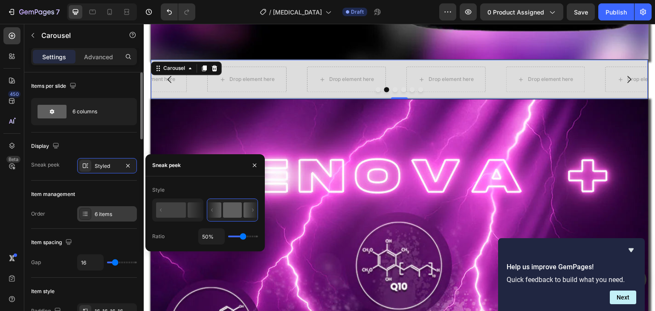
click at [96, 207] on div "6 items" at bounding box center [107, 213] width 60 height 15
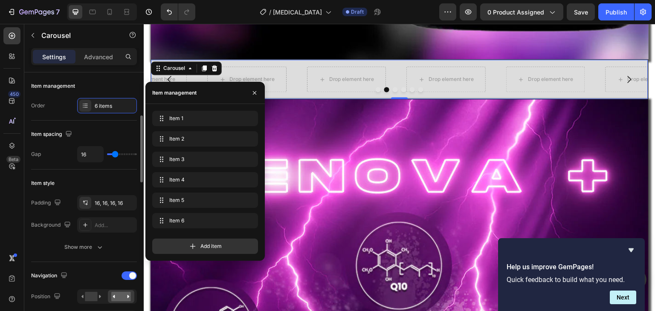
scroll to position [121, 0]
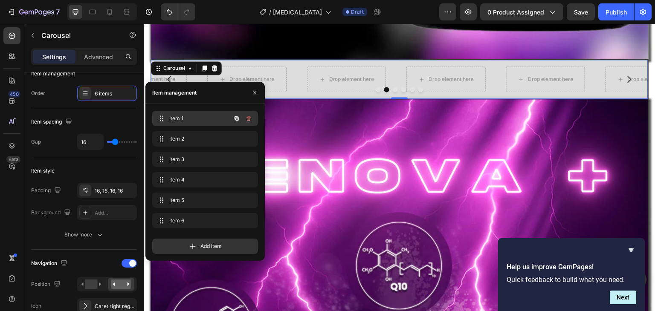
click at [182, 116] on span "Item 1" at bounding box center [193, 119] width 48 height 8
click at [182, 116] on span "Item 1" at bounding box center [199, 119] width 63 height 8
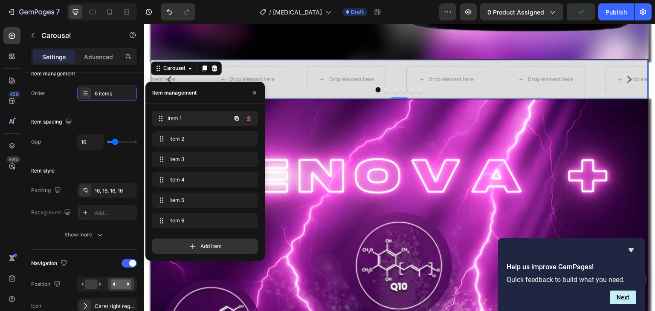
click at [182, 116] on span "Item 1" at bounding box center [199, 119] width 63 height 8
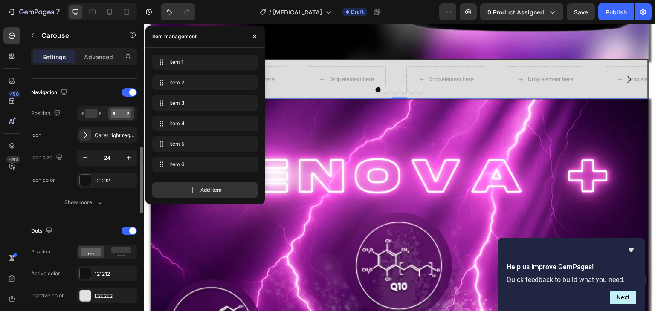
scroll to position [0, 0]
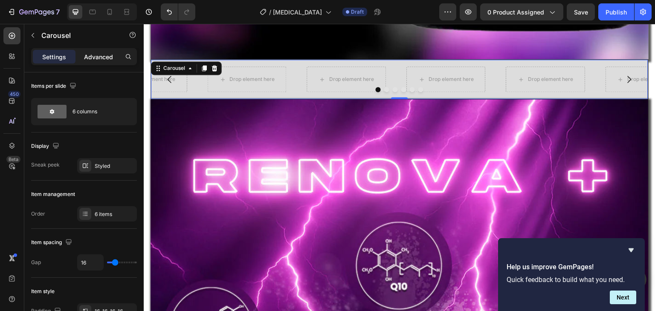
click at [91, 53] on p "Advanced" at bounding box center [98, 56] width 29 height 9
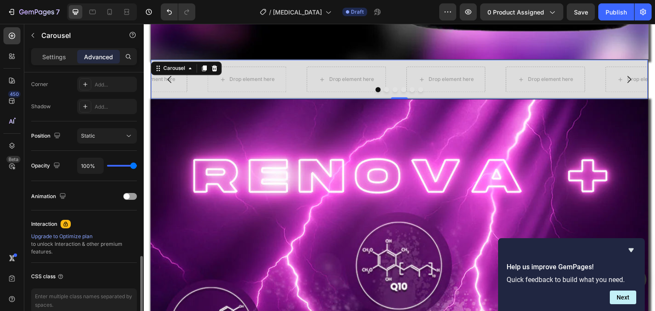
scroll to position [305, 0]
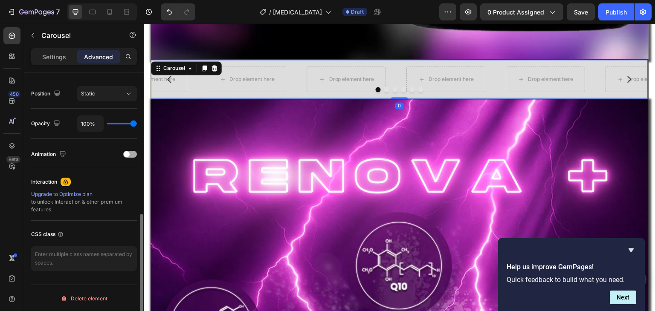
click at [128, 154] on span at bounding box center [127, 154] width 6 height 6
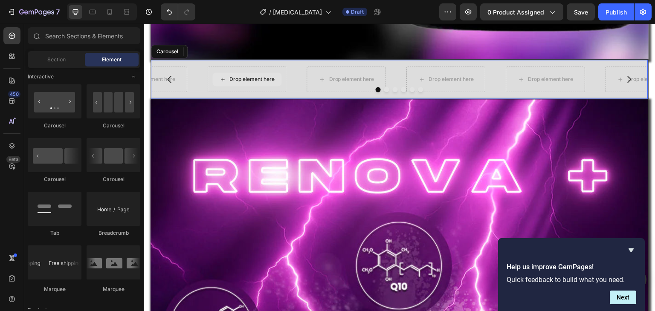
click at [232, 76] on div "Drop element here" at bounding box center [251, 79] width 45 height 7
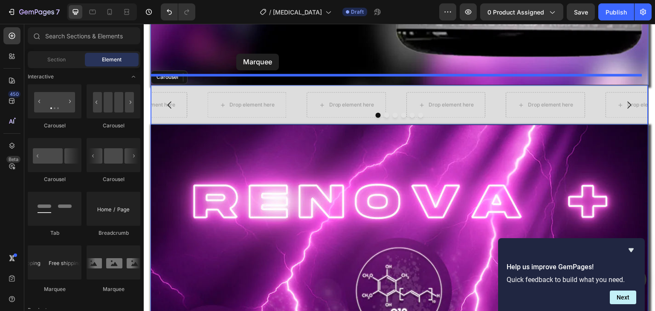
scroll to position [706, 0]
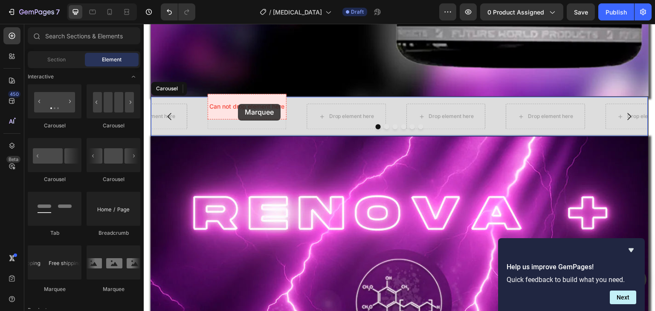
drag, startPoint x: 273, startPoint y: 284, endPoint x: 238, endPoint y: 104, distance: 183.0
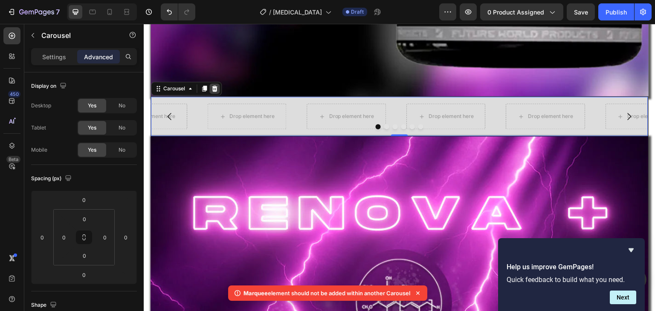
click at [214, 86] on icon at bounding box center [215, 89] width 6 height 6
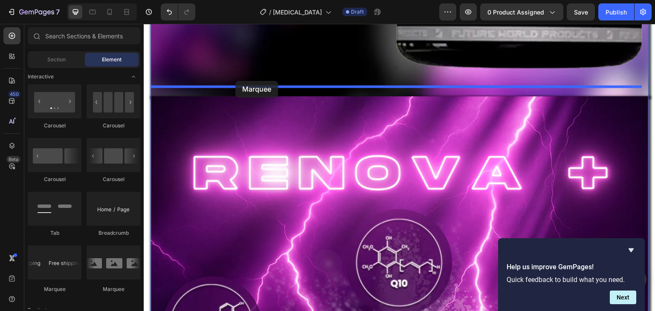
drag, startPoint x: 261, startPoint y: 292, endPoint x: 235, endPoint y: 81, distance: 212.3
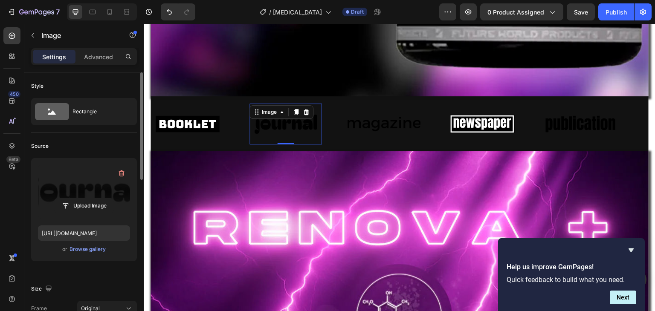
click at [127, 190] on label at bounding box center [84, 192] width 92 height 54
click at [113, 199] on input "file" at bounding box center [84, 206] width 59 height 14
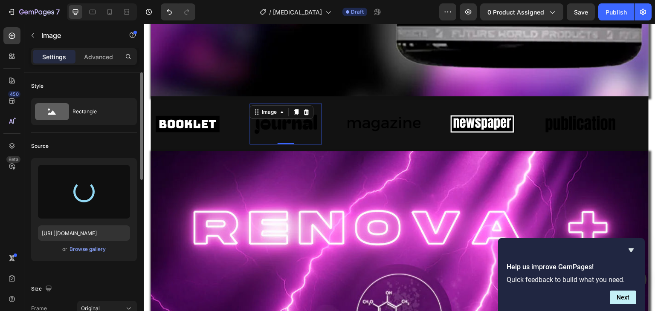
type input "https://cdn.shopify.com/s/files/1/0668/5199/5880/files/gempages_521221359460680…"
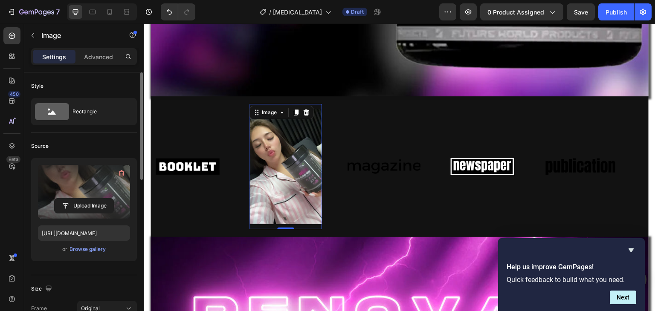
drag, startPoint x: 286, startPoint y: 217, endPoint x: 284, endPoint y: 163, distance: 54.6
click at [284, 163] on div "Image 0" at bounding box center [285, 166] width 73 height 125
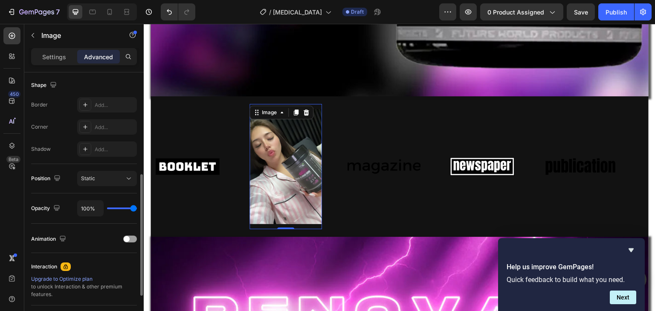
scroll to position [305, 0]
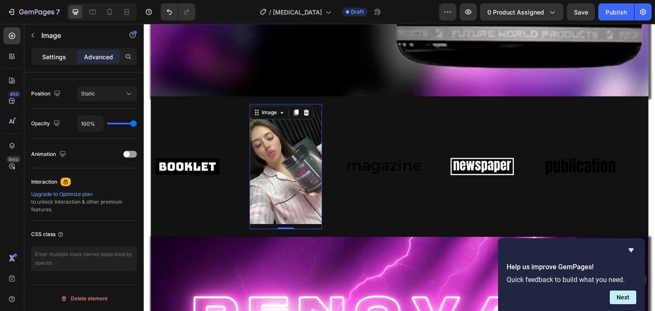
click at [52, 60] on p "Settings" at bounding box center [54, 56] width 24 height 9
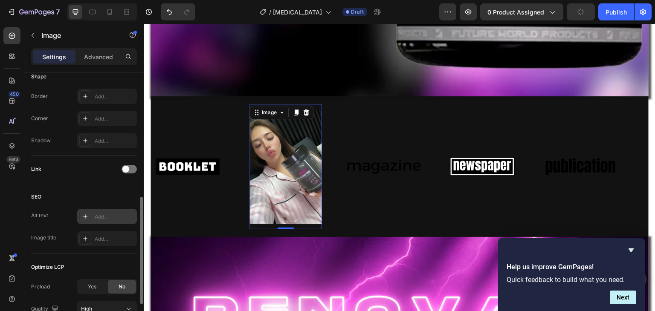
scroll to position [380, 0]
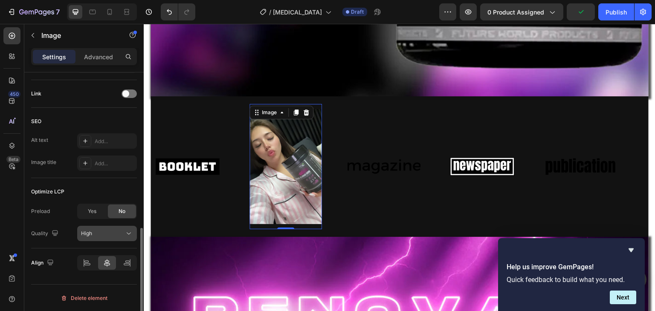
click at [104, 239] on button "High" at bounding box center [107, 233] width 60 height 15
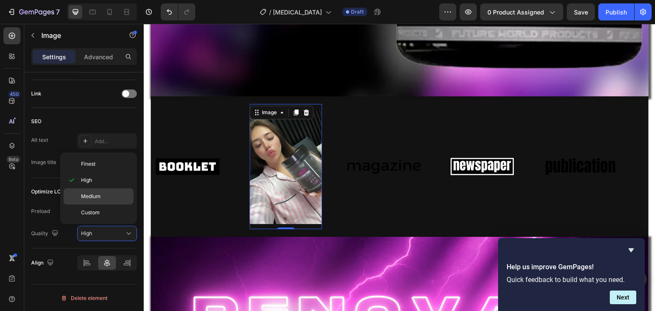
click at [105, 199] on p "Medium" at bounding box center [105, 197] width 49 height 8
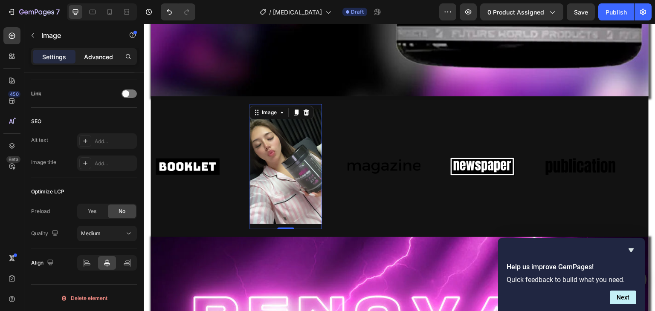
click at [118, 50] on div "Advanced" at bounding box center [98, 57] width 43 height 14
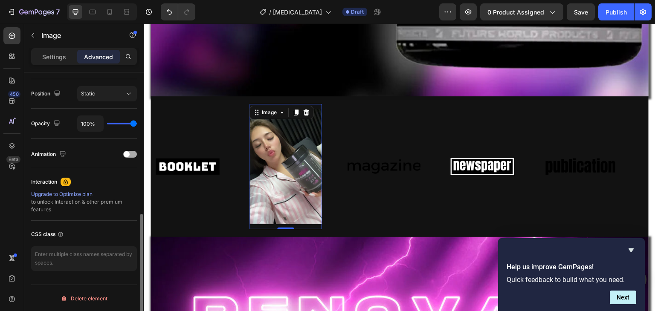
click at [129, 151] on div at bounding box center [130, 154] width 14 height 7
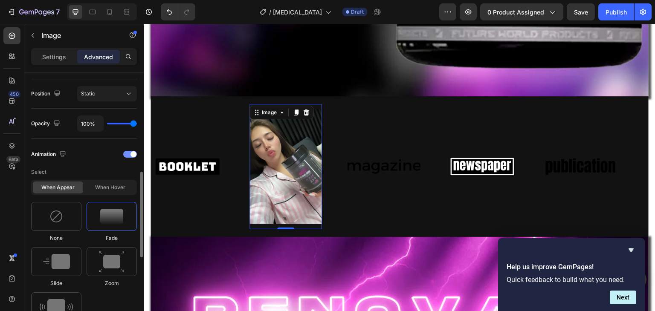
click at [129, 151] on div at bounding box center [130, 154] width 14 height 7
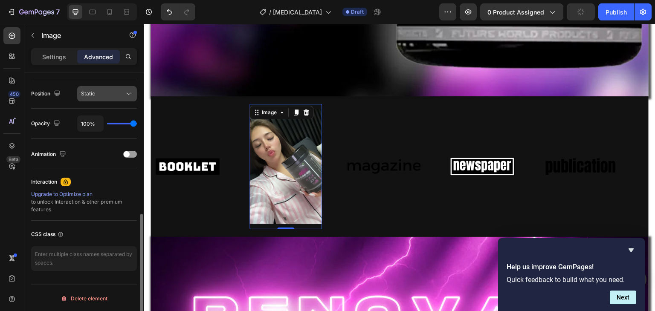
click at [89, 100] on button "Static" at bounding box center [107, 93] width 60 height 15
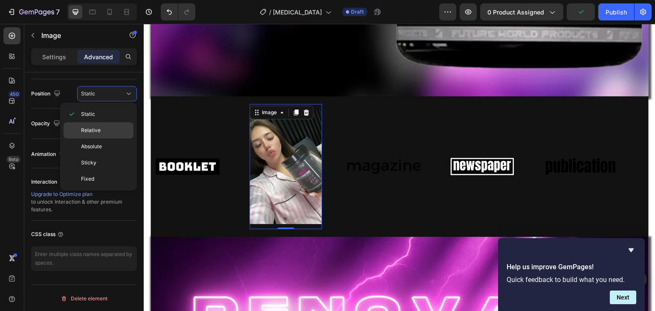
click at [97, 137] on div "Relative" at bounding box center [99, 130] width 70 height 16
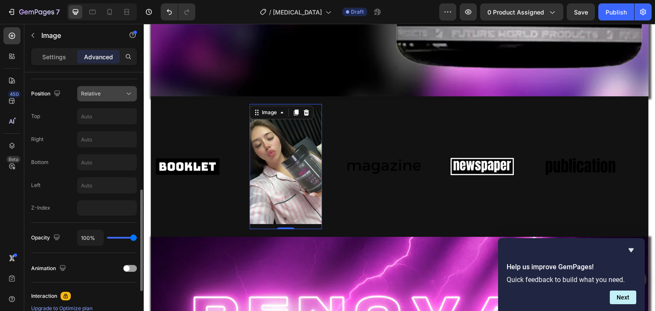
click at [91, 99] on button "Relative" at bounding box center [107, 93] width 60 height 15
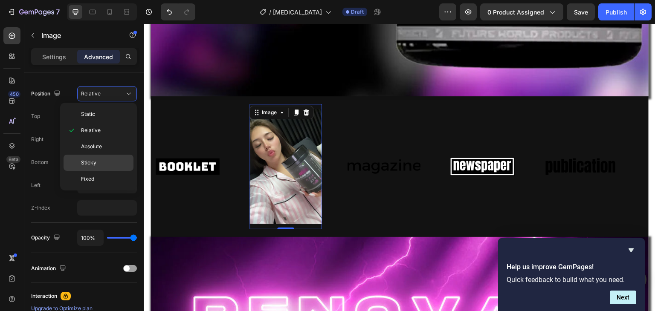
click at [101, 159] on p "Sticky" at bounding box center [105, 163] width 49 height 8
type input "0"
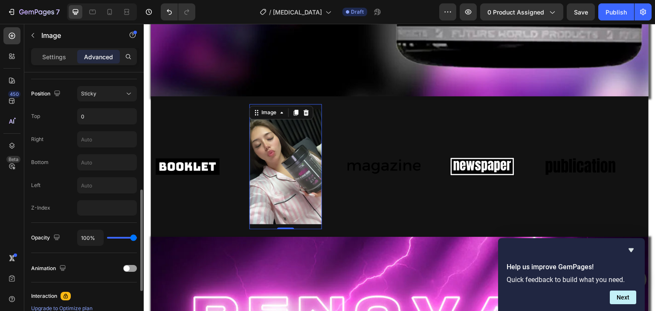
drag, startPoint x: 89, startPoint y: 93, endPoint x: 94, endPoint y: 101, distance: 9.8
click at [94, 101] on div "Position Sticky Top 0 Right Bottom Left Z-Index" at bounding box center [84, 151] width 106 height 130
click at [90, 91] on span "Sticky" at bounding box center [88, 93] width 15 height 6
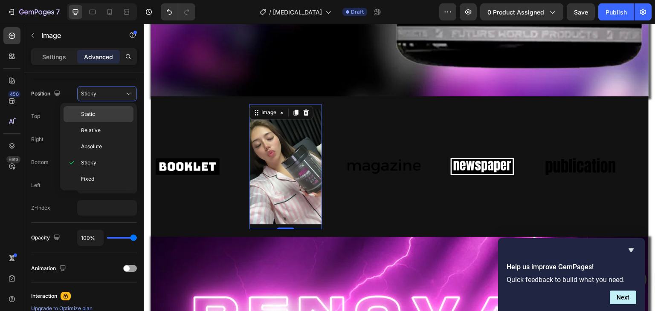
click at [96, 113] on p "Static" at bounding box center [105, 114] width 49 height 8
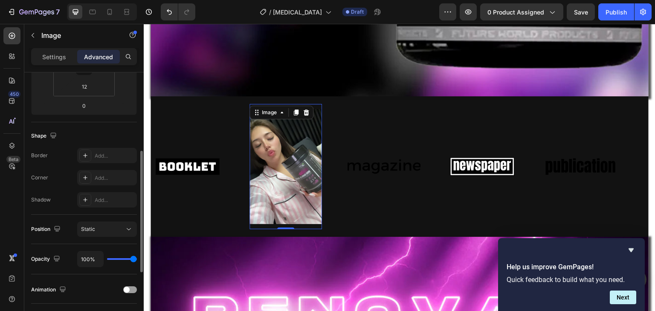
scroll to position [170, 0]
type input "82%"
type input "82"
type input "64%"
type input "64"
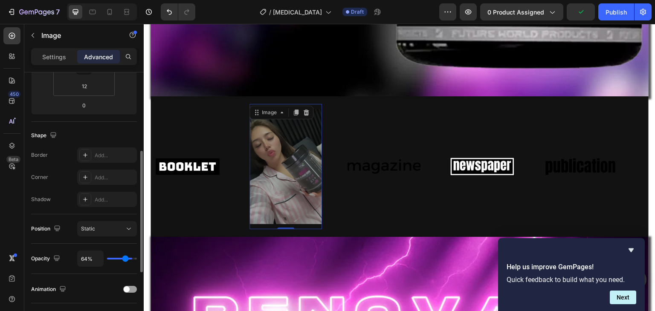
type input "51%"
type input "51"
type input "39%"
type input "39"
type input "23%"
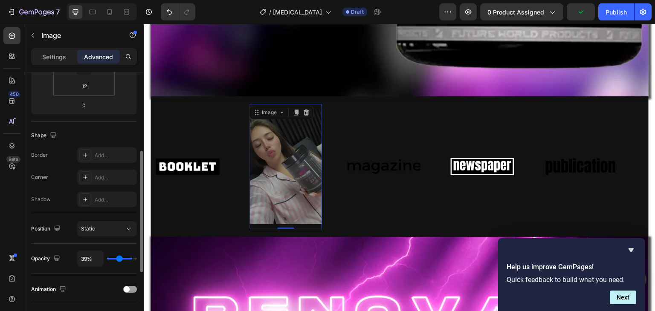
type input "23"
type input "15%"
type input "15"
type input "9%"
type input "9"
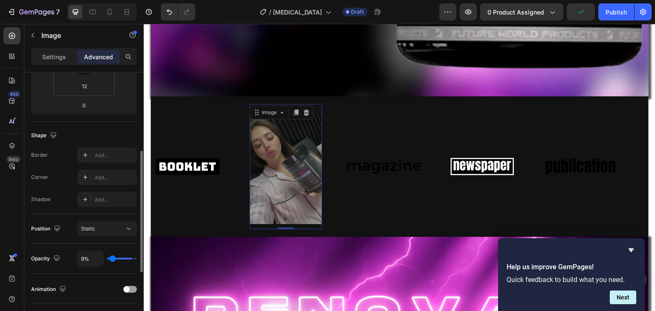
type input "0%"
type input "0"
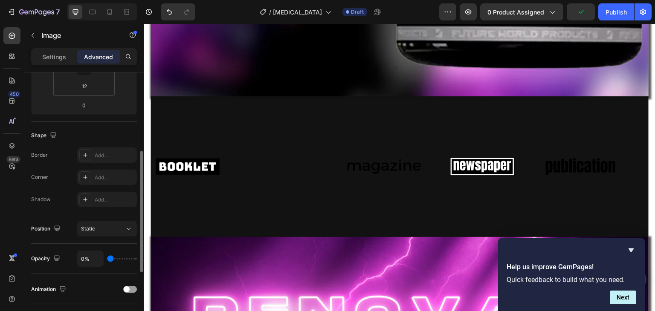
type input "2%"
type input "2"
type input "6%"
type input "6"
type input "11%"
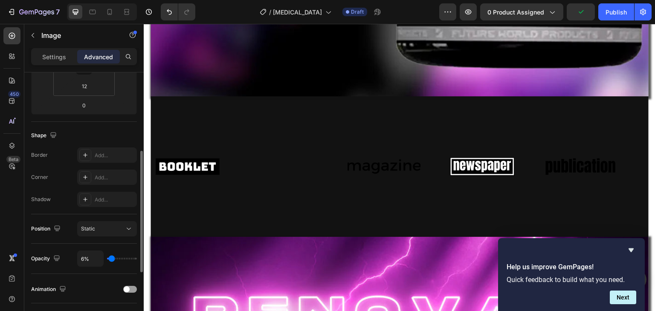
type input "11"
type input "23%"
type input "23"
type input "34%"
type input "34"
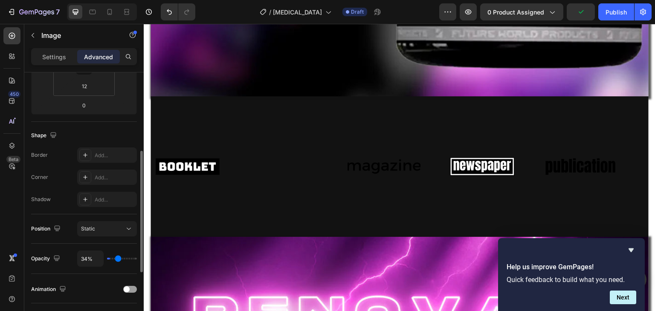
type input "57%"
type input "57"
type input "77%"
type input "77"
type input "95%"
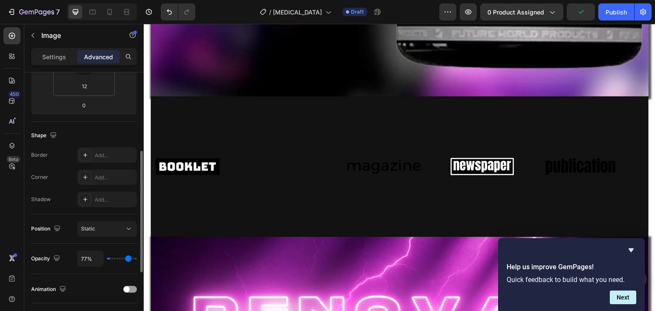
type input "95"
type input "100%"
type input "100"
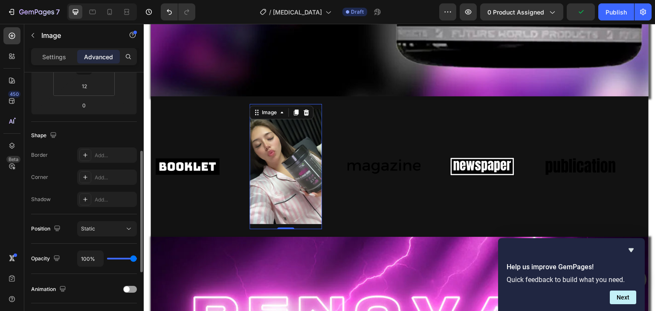
drag, startPoint x: 131, startPoint y: 255, endPoint x: 166, endPoint y: 263, distance: 35.4
click at [137, 260] on input "range" at bounding box center [122, 259] width 30 height 2
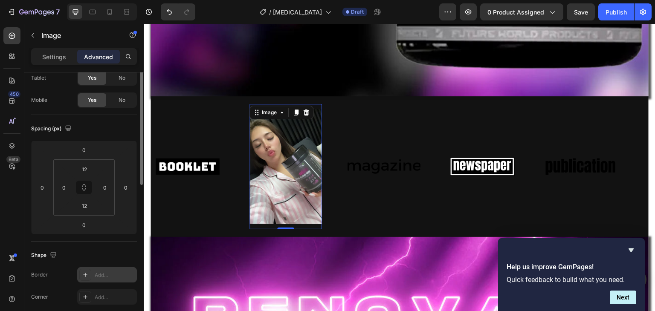
scroll to position [0, 0]
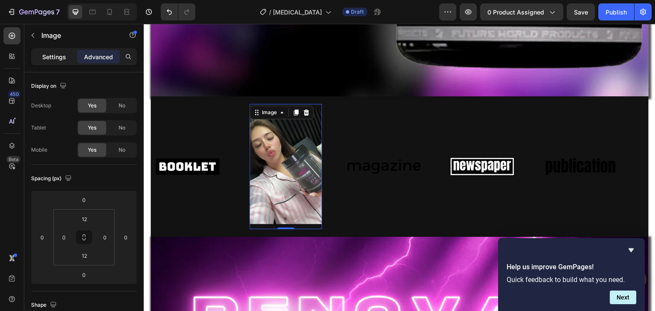
click at [61, 62] on div "Settings" at bounding box center [54, 57] width 43 height 14
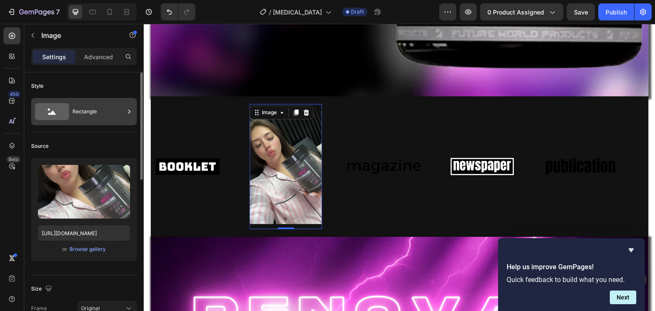
click at [76, 116] on div "Rectangle" at bounding box center [98, 112] width 52 height 20
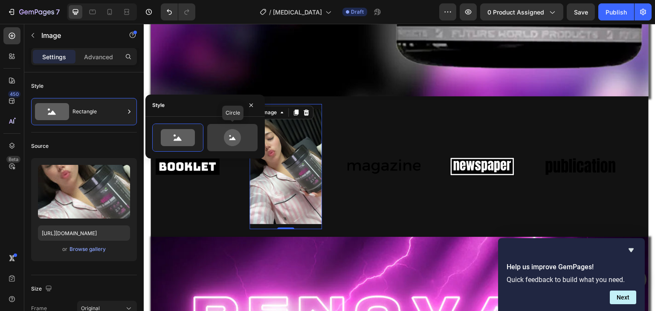
click at [222, 145] on icon at bounding box center [232, 137] width 40 height 17
type input "80"
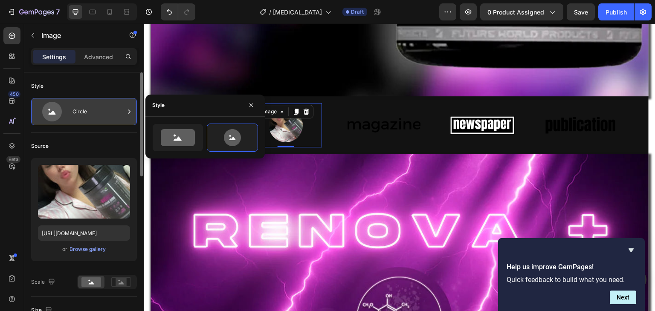
click at [99, 122] on div "Circle" at bounding box center [84, 111] width 106 height 27
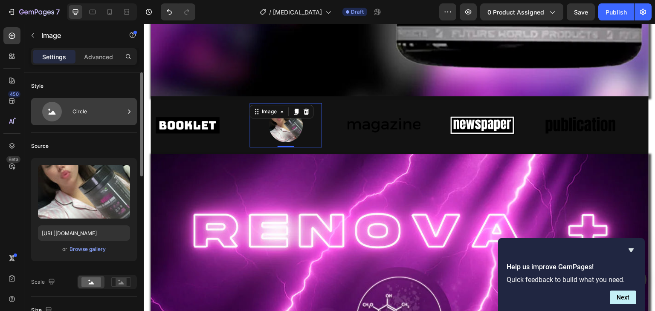
click at [99, 122] on div "Circle" at bounding box center [84, 111] width 106 height 27
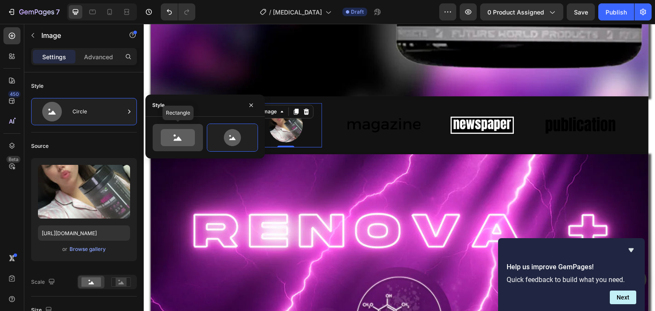
click at [188, 137] on icon at bounding box center [178, 137] width 34 height 17
type input "100"
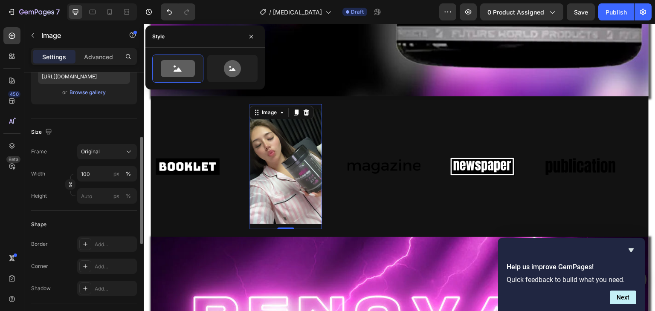
scroll to position [158, 0]
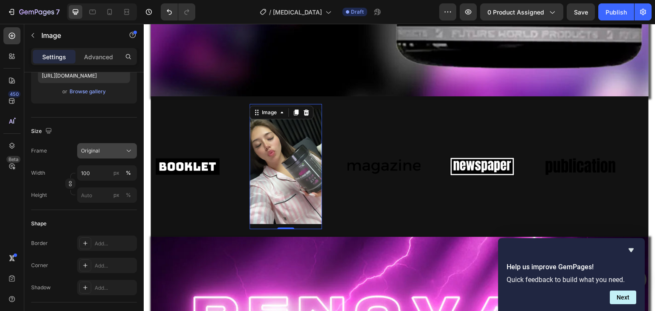
drag, startPoint x: 101, startPoint y: 148, endPoint x: 103, endPoint y: 152, distance: 4.6
click at [103, 152] on div "Original" at bounding box center [102, 151] width 42 height 8
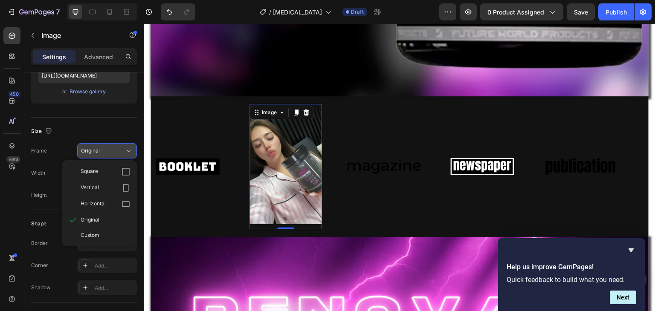
click at [103, 152] on div "Original" at bounding box center [102, 151] width 42 height 8
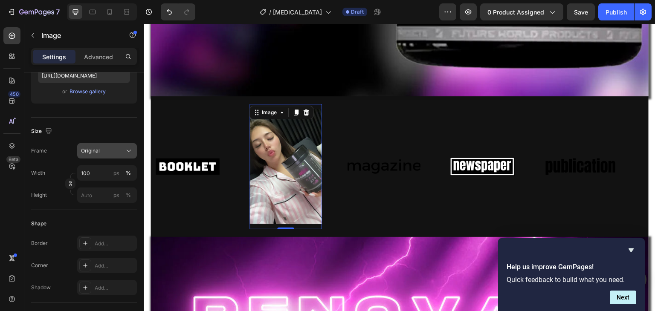
click at [103, 152] on div "Original" at bounding box center [102, 151] width 42 height 8
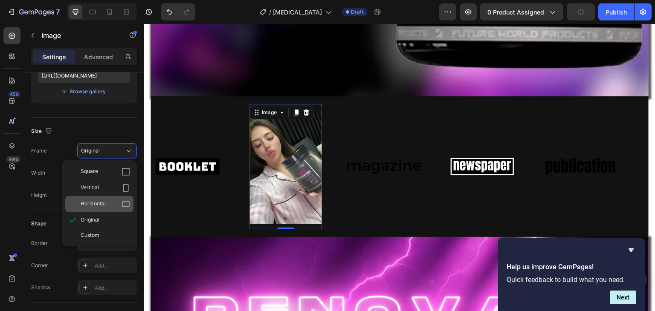
click at [99, 203] on span "Horizontal" at bounding box center [93, 204] width 25 height 9
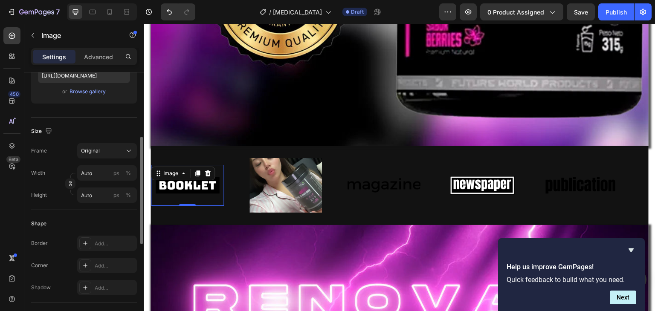
scroll to position [0, 0]
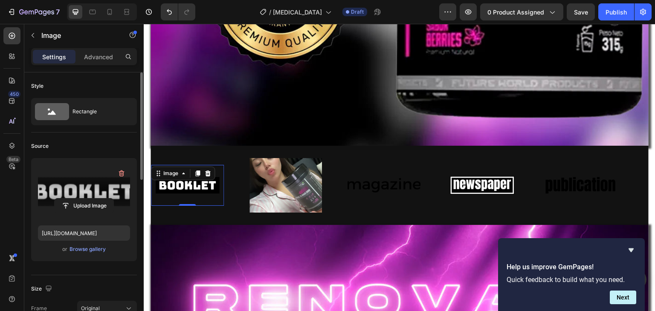
click at [88, 179] on label at bounding box center [84, 192] width 92 height 54
click at [88, 199] on input "file" at bounding box center [84, 206] width 59 height 14
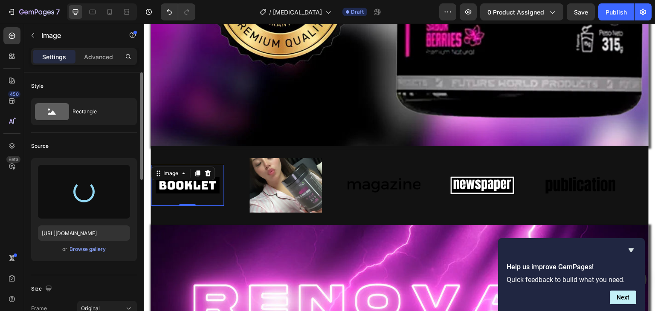
type input "https://cdn.shopify.com/s/files/1/0668/5199/5880/files/gempages_521221359460680…"
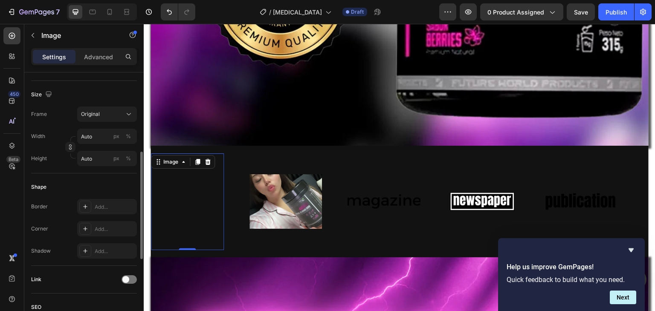
scroll to position [196, 0]
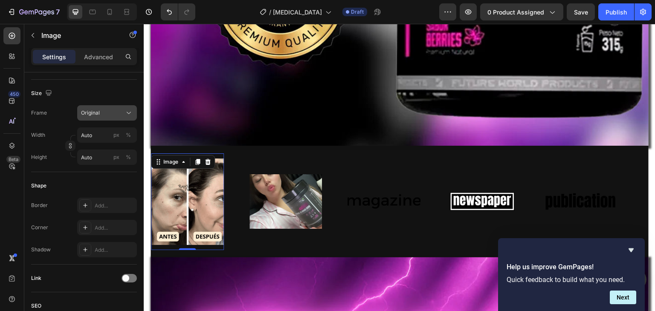
click at [101, 114] on div "Original" at bounding box center [102, 113] width 42 height 8
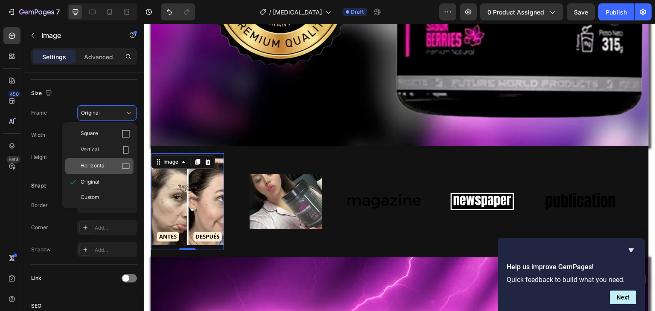
click at [107, 165] on div "Horizontal" at bounding box center [105, 166] width 49 height 9
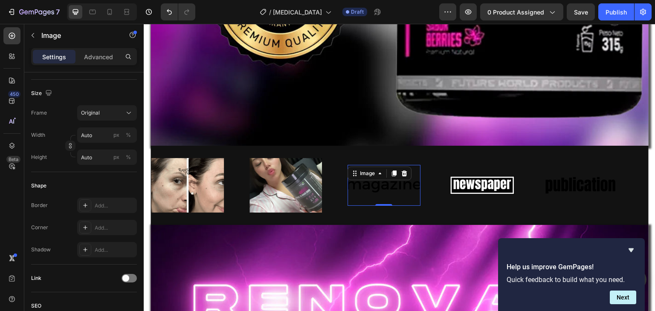
scroll to position [0, 0]
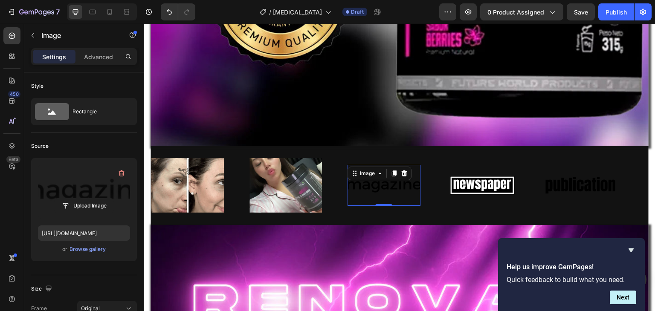
click at [78, 185] on label at bounding box center [84, 192] width 92 height 54
click at [78, 199] on input "file" at bounding box center [84, 206] width 59 height 14
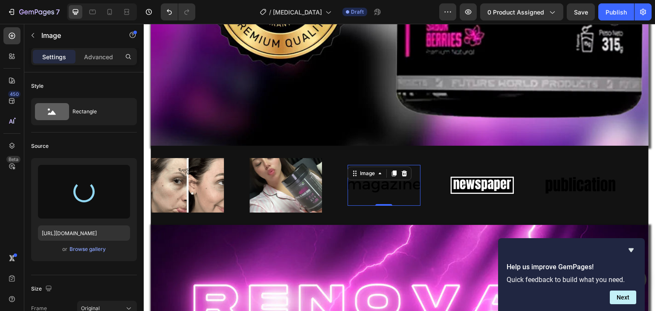
type input "https://cdn.shopify.com/s/files/1/0668/5199/5880/files/gempages_521221359460680…"
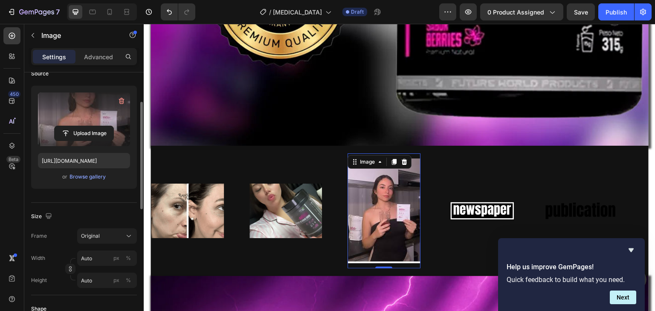
scroll to position [72, 0]
click at [105, 238] on div "Original" at bounding box center [102, 236] width 42 height 8
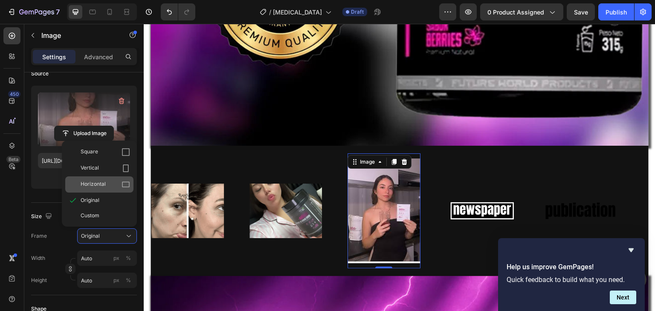
click at [82, 185] on span "Horizontal" at bounding box center [93, 184] width 25 height 9
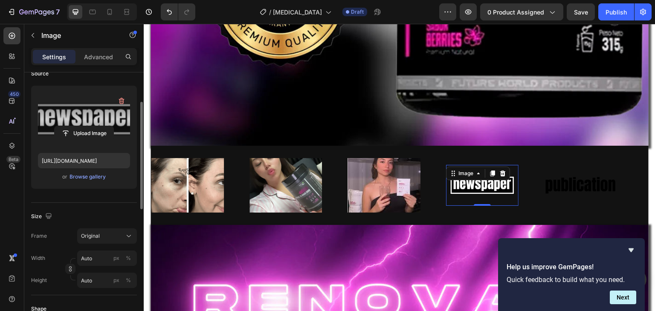
click at [85, 122] on label at bounding box center [84, 120] width 92 height 54
click at [85, 126] on input "file" at bounding box center [84, 133] width 59 height 14
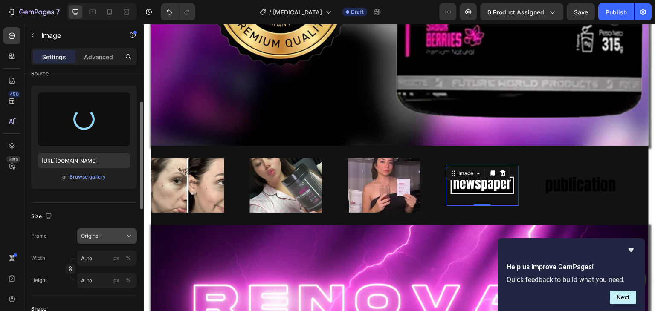
type input "https://cdn.shopify.com/s/files/1/0668/5199/5880/files/gempages_521221359460680…"
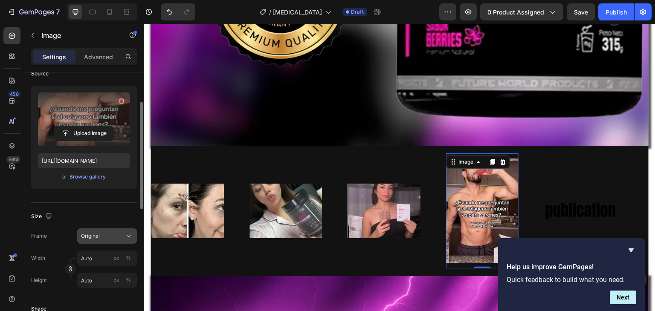
click at [102, 241] on button "Original" at bounding box center [107, 236] width 60 height 15
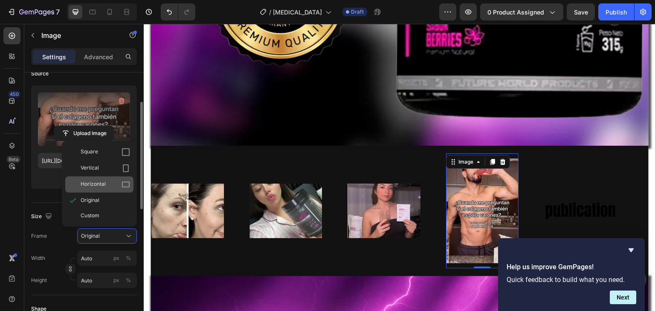
click at [90, 184] on span "Horizontal" at bounding box center [93, 184] width 25 height 9
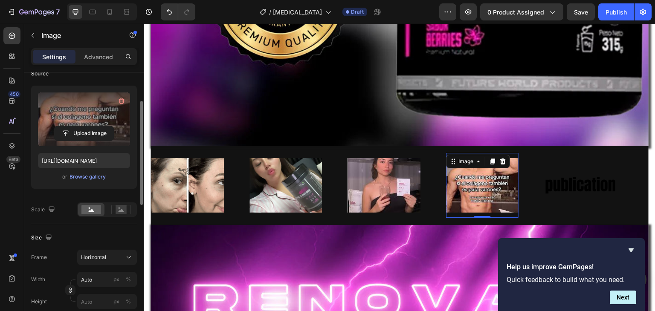
click at [99, 117] on label at bounding box center [84, 120] width 92 height 54
click at [99, 126] on input "file" at bounding box center [84, 133] width 59 height 14
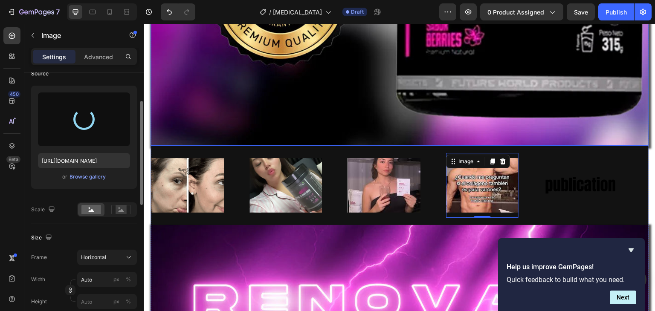
type input "https://cdn.shopify.com/s/files/1/0668/5199/5880/files/gempages_521221359460680…"
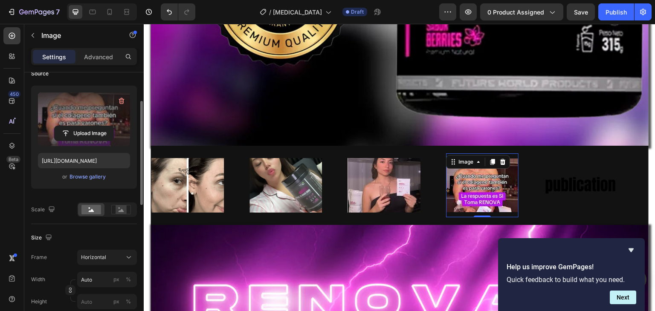
click at [119, 248] on div "Size Frame Horizontal Width Auto px % Height px %" at bounding box center [84, 270] width 106 height 93
click at [119, 252] on button "Horizontal" at bounding box center [107, 257] width 60 height 15
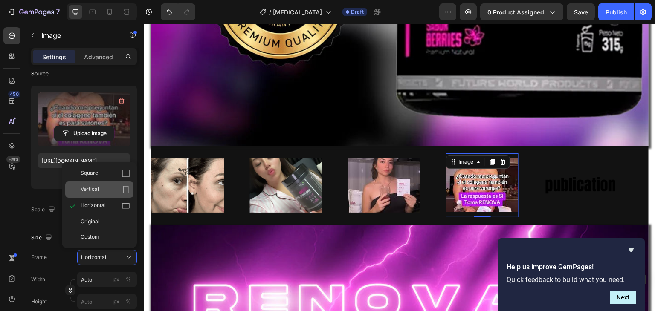
click at [87, 183] on div "Vertical" at bounding box center [99, 190] width 68 height 16
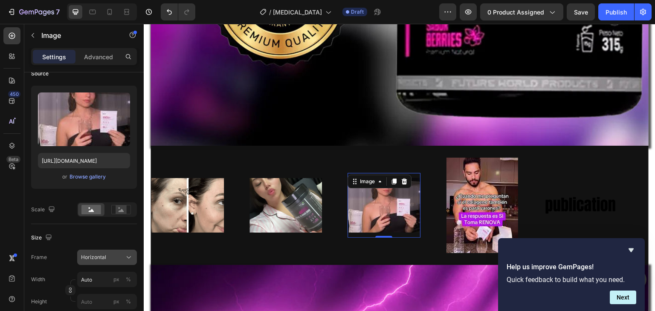
click at [114, 257] on div "Horizontal" at bounding box center [102, 258] width 42 height 8
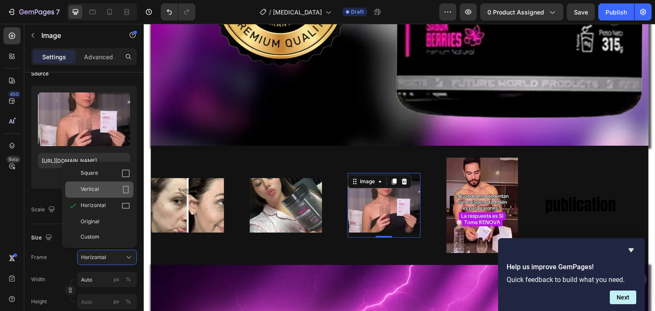
click at [90, 185] on span "Vertical" at bounding box center [90, 189] width 18 height 9
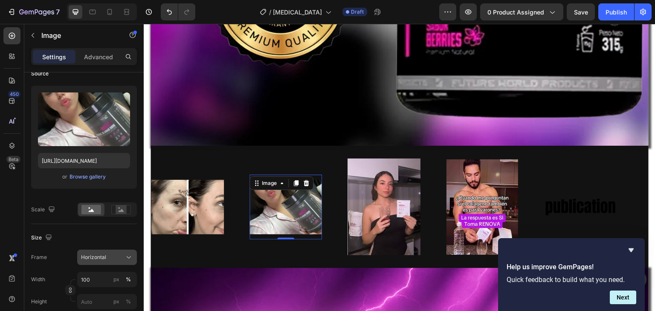
click at [95, 260] on span "Horizontal" at bounding box center [93, 258] width 25 height 8
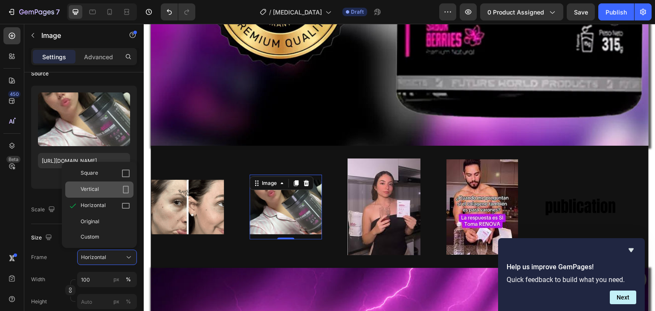
click at [87, 192] on span "Vertical" at bounding box center [90, 189] width 18 height 9
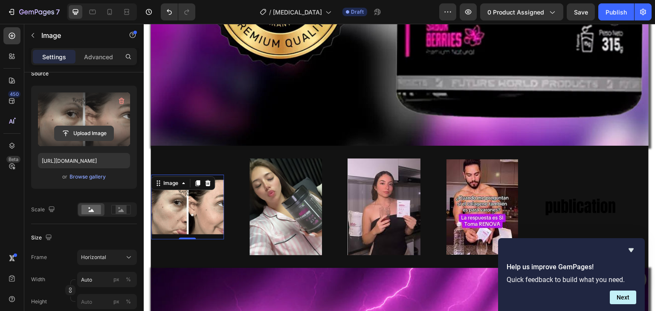
click at [65, 127] on input "file" at bounding box center [84, 133] width 59 height 14
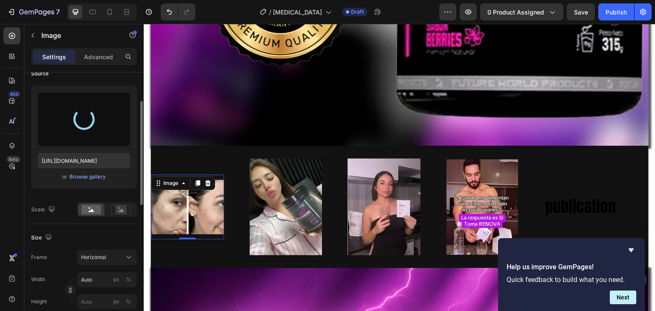
type input "https://cdn.shopify.com/s/files/1/0668/5199/5880/files/gempages_521221359460680…"
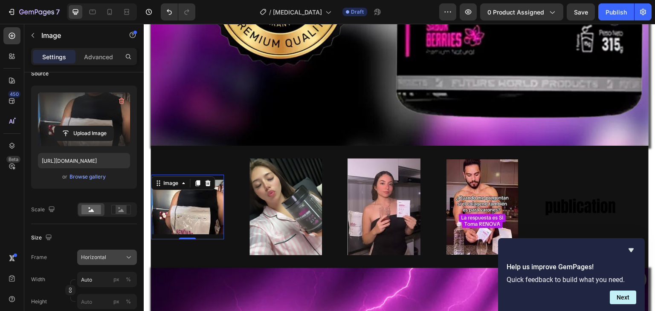
click at [109, 255] on div "Horizontal" at bounding box center [102, 258] width 42 height 8
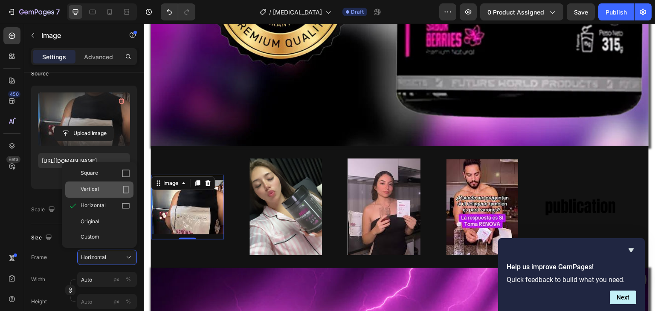
click at [109, 190] on div "Vertical" at bounding box center [105, 189] width 49 height 9
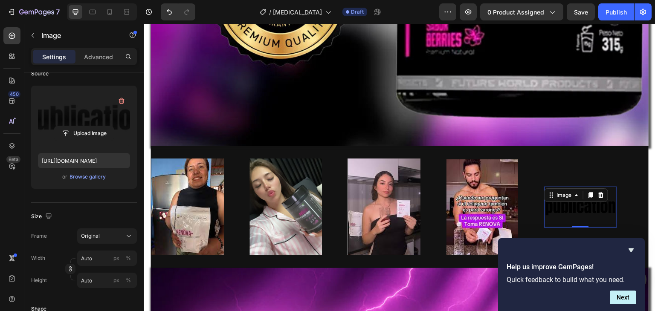
click at [77, 118] on label at bounding box center [84, 120] width 92 height 54
click at [77, 126] on input "file" at bounding box center [84, 133] width 59 height 14
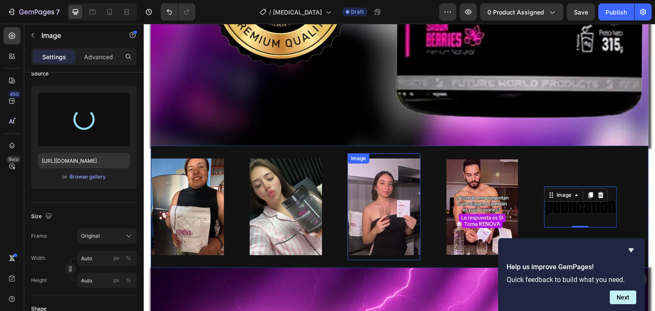
type input "https://cdn.shopify.com/s/files/1/0668/5199/5880/files/gempages_521221359460680…"
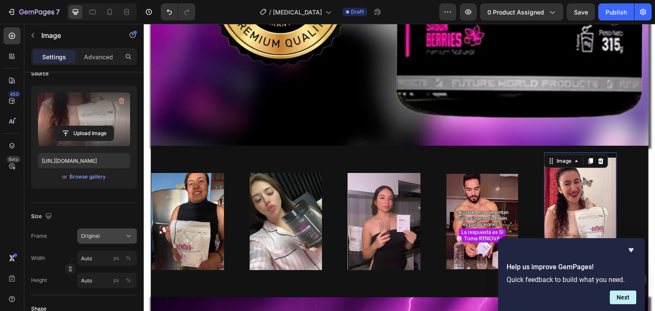
click at [107, 235] on div "Original" at bounding box center [102, 236] width 42 height 8
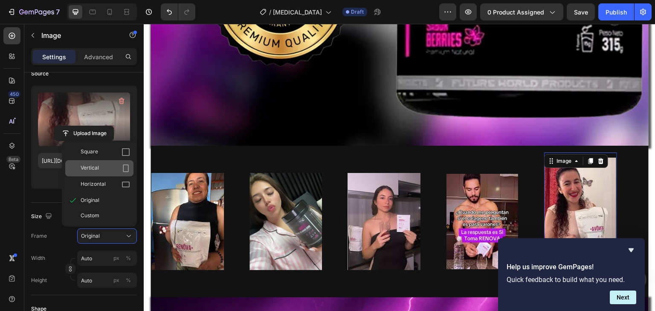
click at [90, 164] on span "Vertical" at bounding box center [90, 168] width 18 height 9
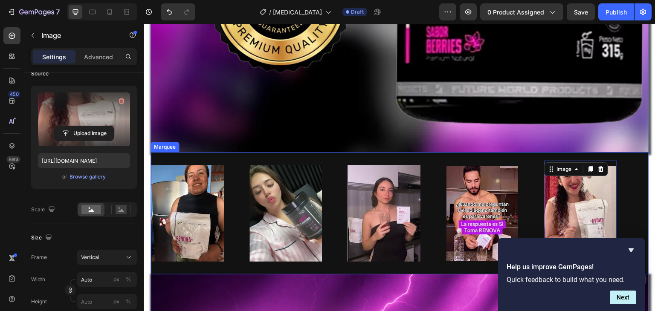
scroll to position [649, 0]
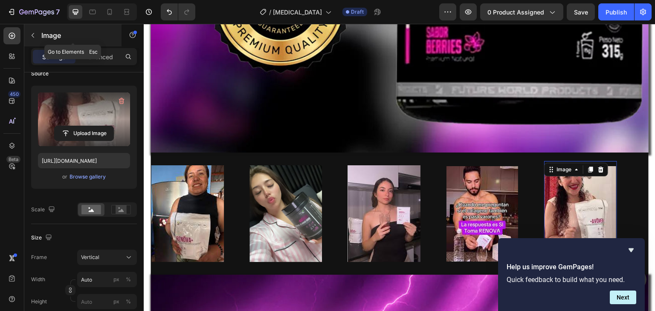
click at [31, 38] on icon "button" at bounding box center [32, 35] width 7 height 7
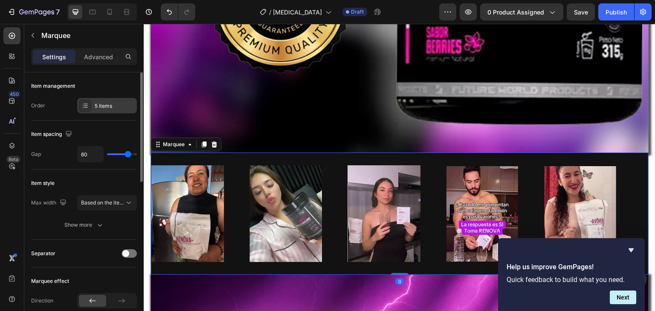
click at [106, 107] on div "5 items" at bounding box center [115, 106] width 40 height 8
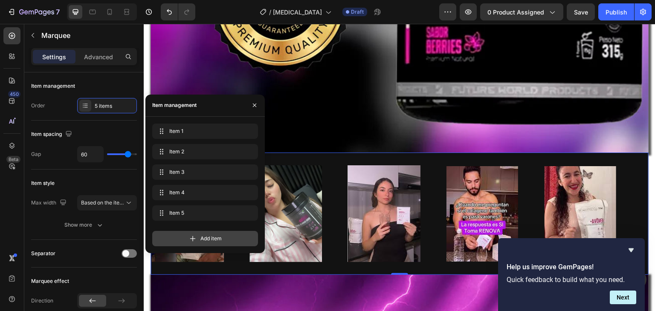
click at [215, 234] on div "Add item" at bounding box center [205, 238] width 106 height 15
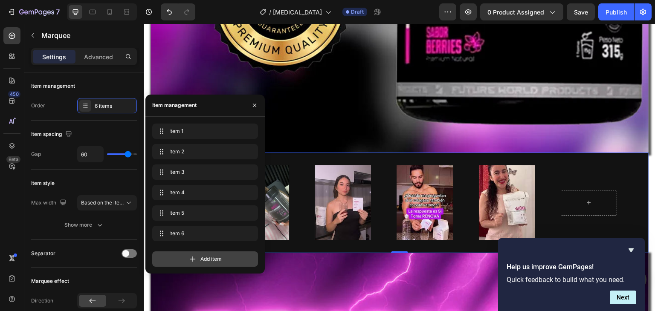
drag, startPoint x: 220, startPoint y: 253, endPoint x: 307, endPoint y: 230, distance: 89.7
click at [220, 253] on div "Add item" at bounding box center [205, 259] width 106 height 15
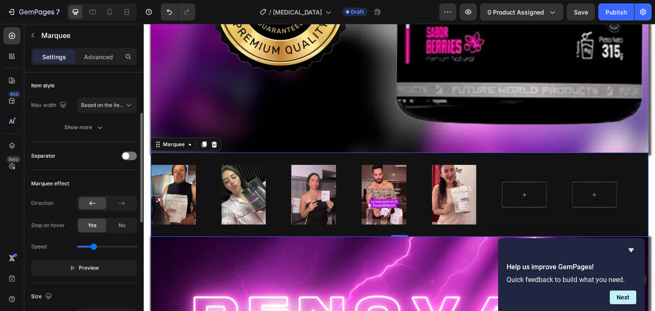
scroll to position [0, 0]
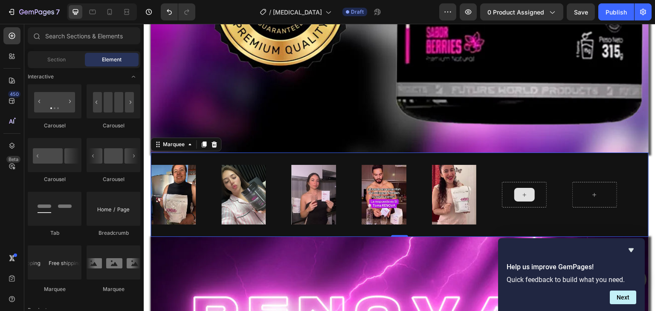
click at [522, 191] on icon at bounding box center [524, 194] width 7 height 7
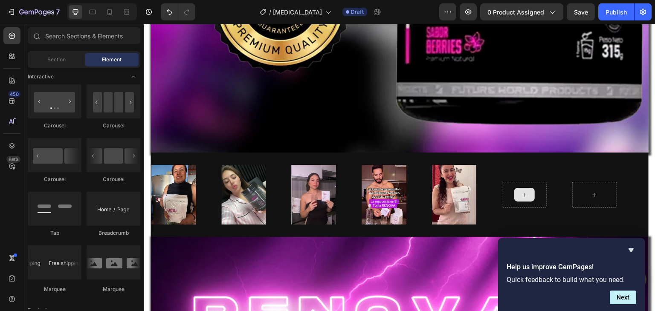
click at [522, 191] on icon at bounding box center [524, 194] width 7 height 7
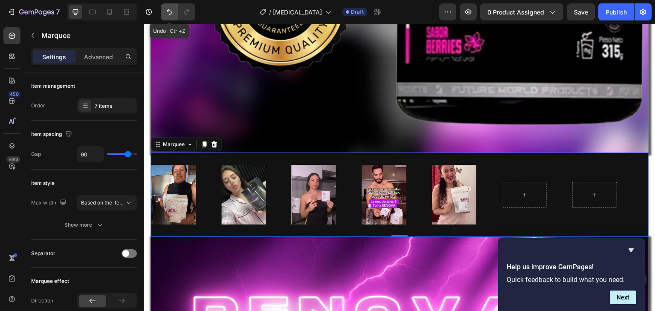
click at [169, 15] on icon "Undo/Redo" at bounding box center [169, 12] width 9 height 9
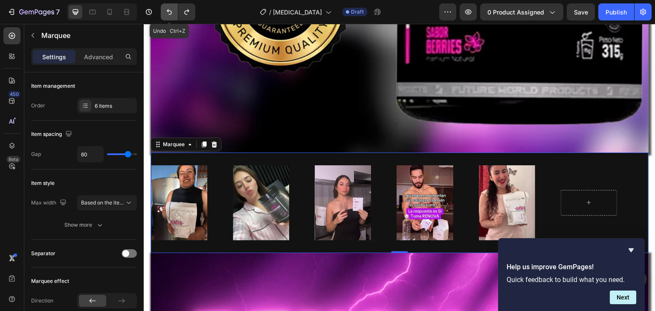
click at [169, 15] on icon "Undo/Redo" at bounding box center [169, 12] width 9 height 9
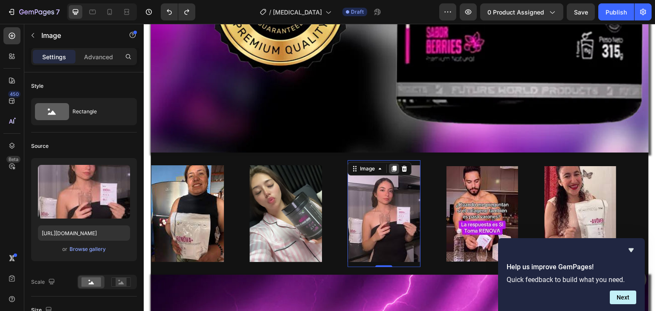
click at [394, 166] on icon at bounding box center [394, 169] width 5 height 6
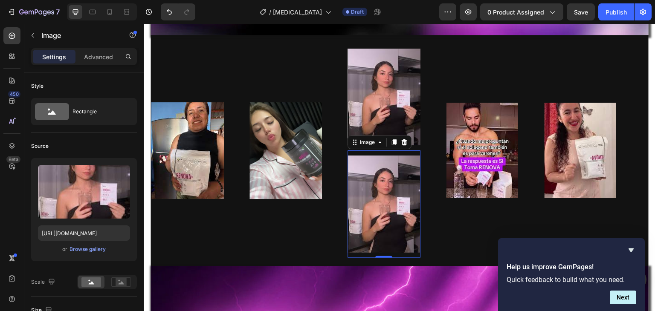
scroll to position [765, 0]
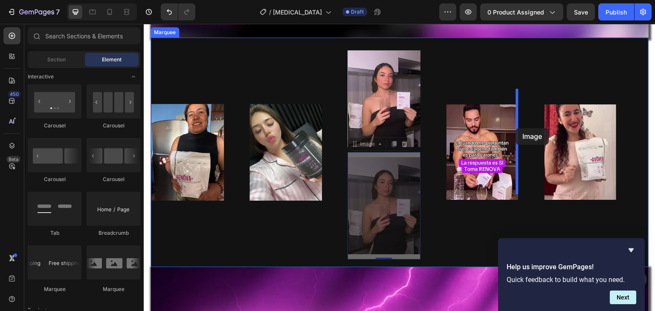
drag, startPoint x: 376, startPoint y: 81, endPoint x: 516, endPoint y: 128, distance: 148.1
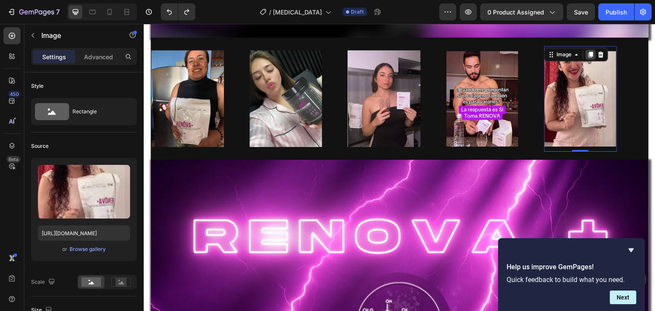
click at [590, 52] on icon at bounding box center [590, 55] width 5 height 6
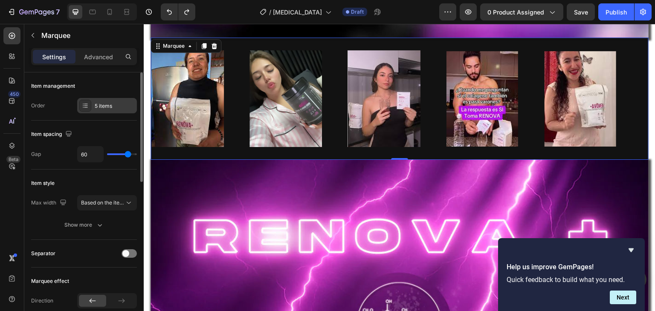
click at [88, 105] on icon at bounding box center [85, 105] width 7 height 7
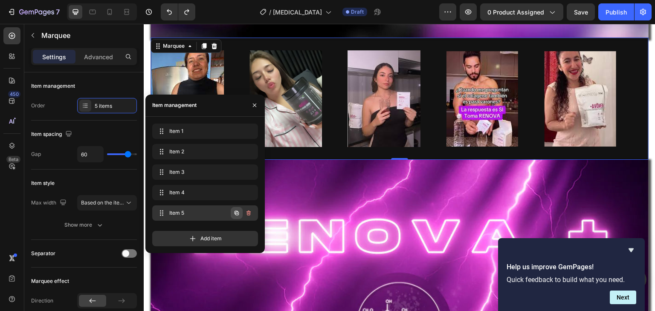
click at [234, 212] on icon "button" at bounding box center [236, 213] width 7 height 7
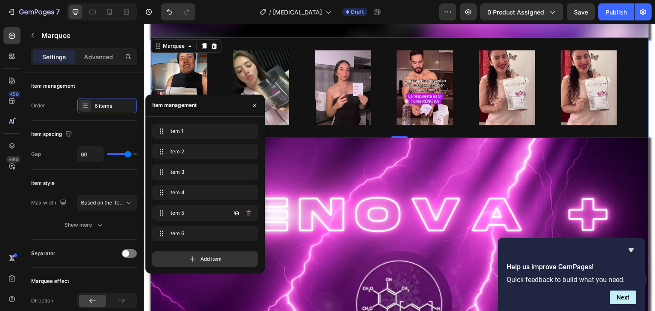
click at [234, 212] on icon "button" at bounding box center [236, 213] width 7 height 7
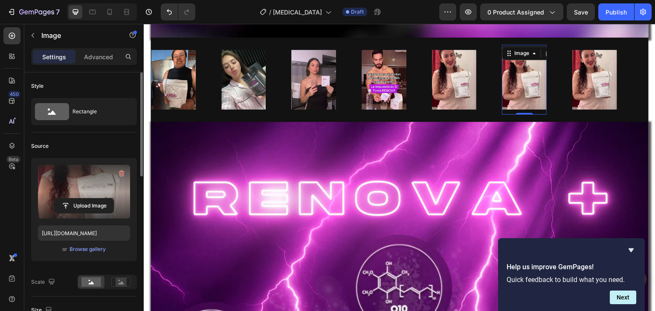
click at [67, 197] on label at bounding box center [84, 192] width 92 height 54
click at [67, 199] on input "file" at bounding box center [84, 206] width 59 height 14
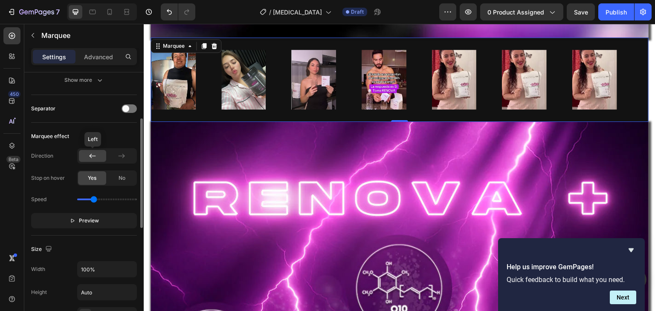
scroll to position [0, 0]
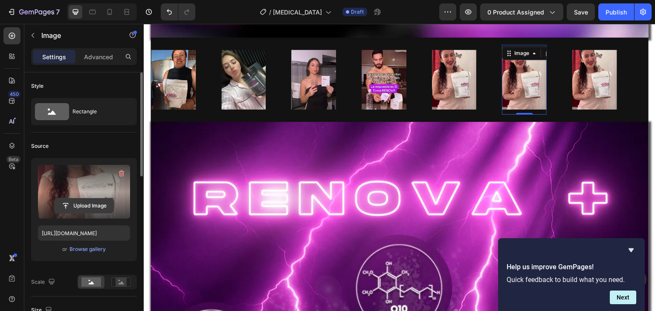
click at [90, 200] on input "file" at bounding box center [84, 206] width 59 height 14
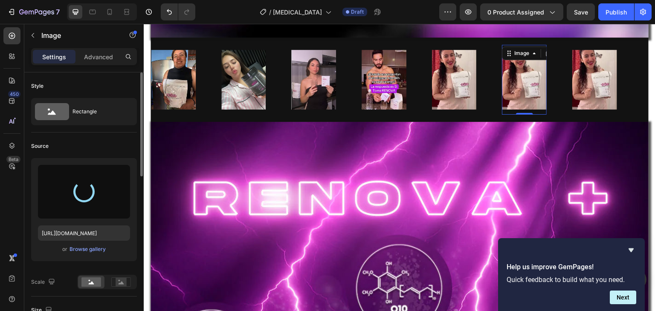
type input "https://cdn.shopify.com/s/files/1/0668/5199/5880/files/gempages_521221359460680…"
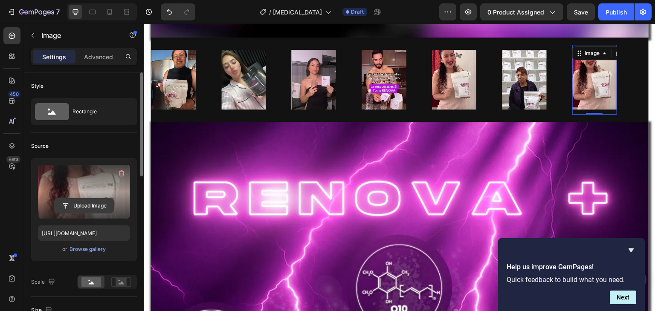
click at [84, 206] on input "file" at bounding box center [84, 206] width 59 height 14
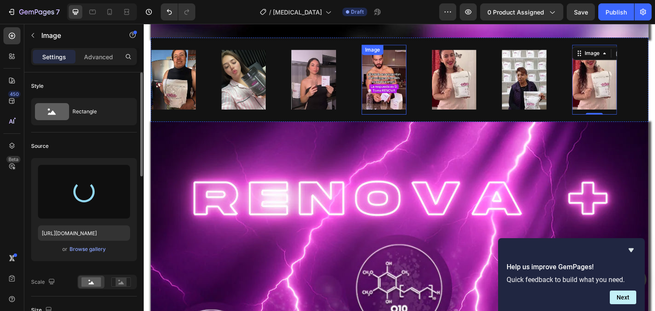
type input "https://cdn.shopify.com/s/files/1/0668/5199/5880/files/gempages_521221359460680…"
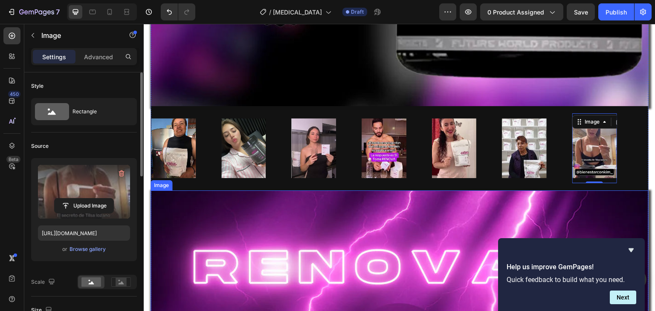
scroll to position [690, 0]
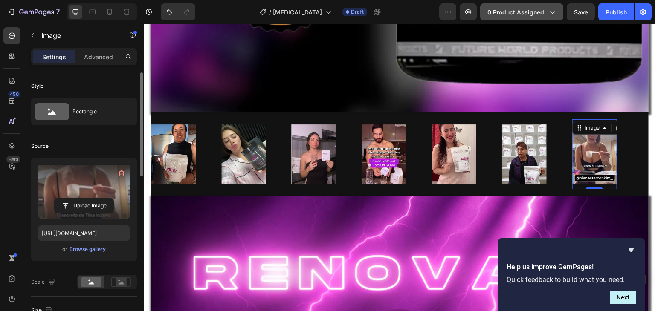
click at [495, 14] on span "0 product assigned" at bounding box center [515, 12] width 57 height 9
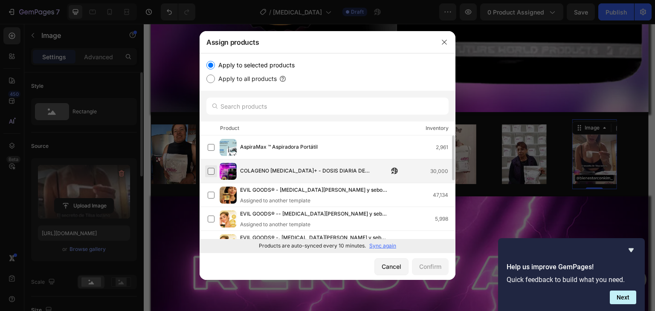
click at [213, 175] on label at bounding box center [211, 171] width 7 height 7
click at [430, 270] on div "Confirm" at bounding box center [430, 266] width 22 height 9
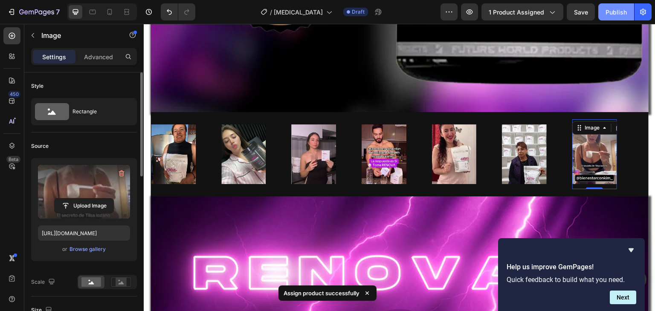
click at [610, 14] on div "Publish" at bounding box center [616, 12] width 21 height 9
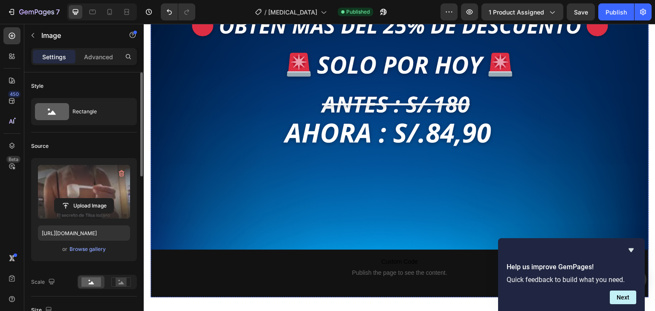
scroll to position [7868, 0]
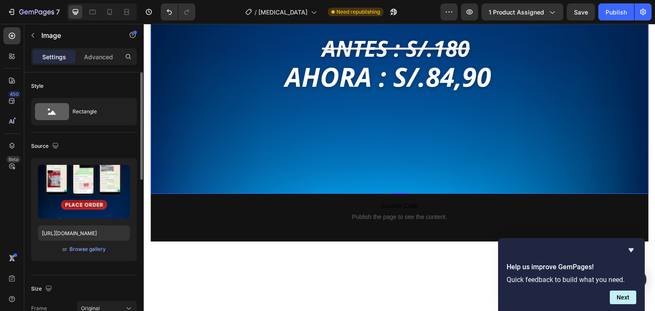
scroll to position [7923, 0]
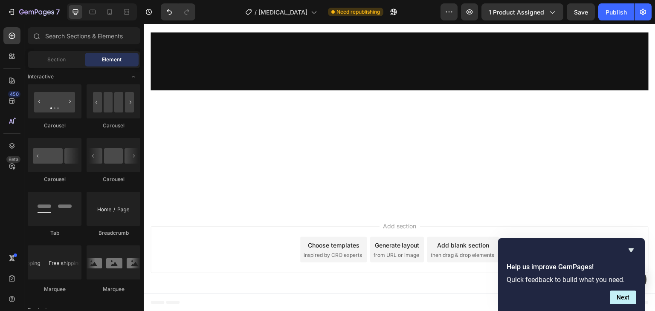
scroll to position [7856, 0]
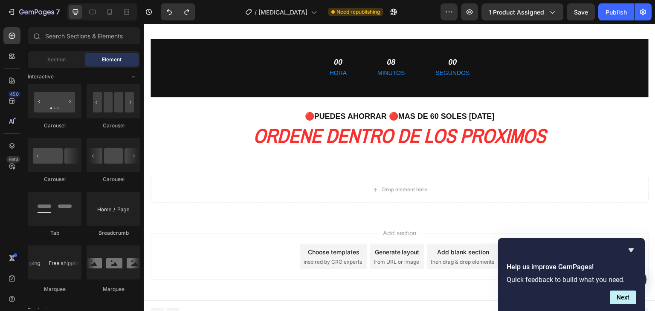
scroll to position [8182, 0]
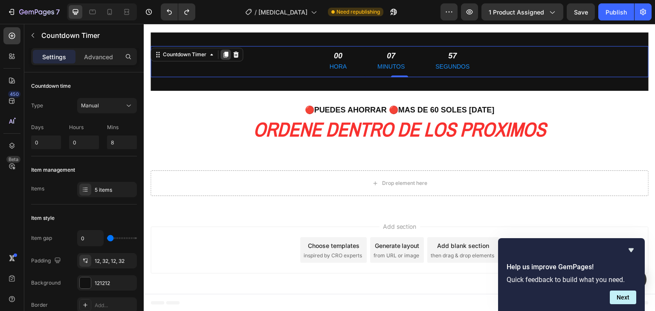
click at [226, 54] on icon at bounding box center [225, 55] width 5 height 6
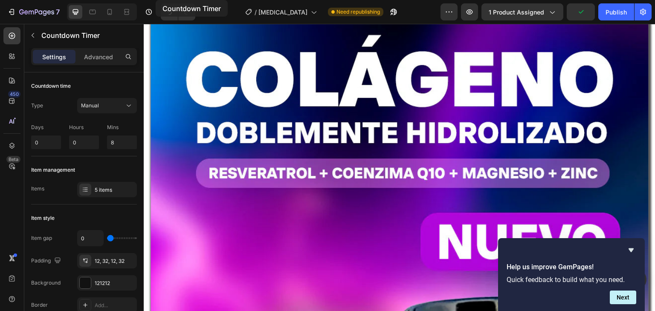
scroll to position [0, 0]
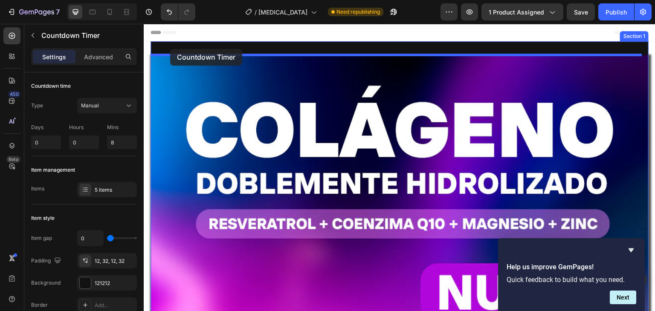
drag, startPoint x: 159, startPoint y: 70, endPoint x: 170, endPoint y: 49, distance: 24.6
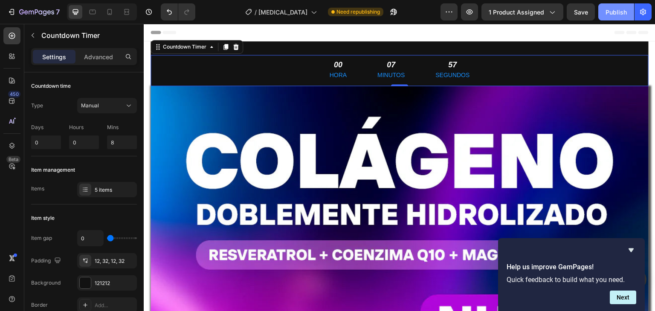
click at [612, 12] on div "Publish" at bounding box center [616, 12] width 21 height 9
click at [340, 12] on span "Need republishing" at bounding box center [357, 12] width 43 height 8
click at [336, 11] on span "Need republishing" at bounding box center [357, 12] width 43 height 8
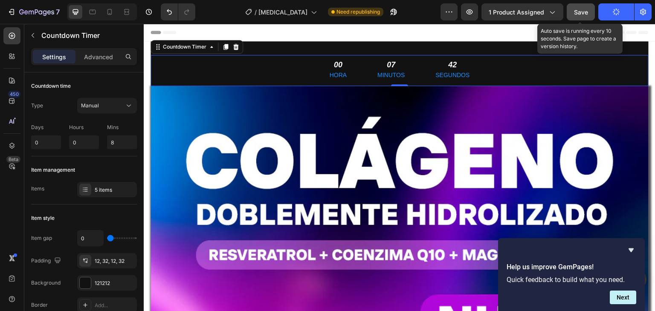
click at [577, 6] on button "Save" at bounding box center [581, 11] width 28 height 17
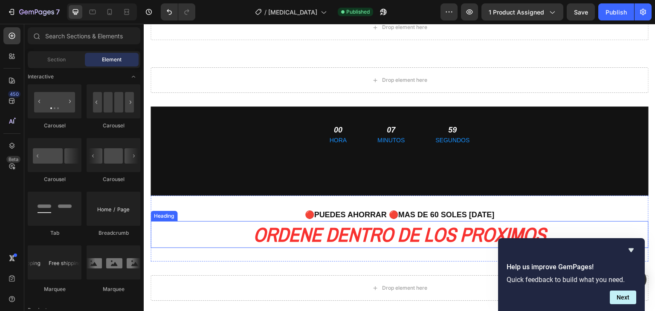
scroll to position [8110, 0]
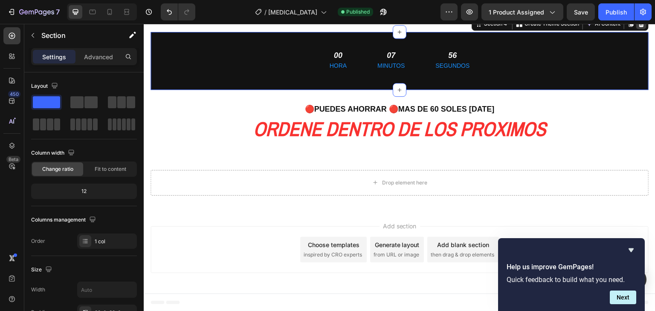
click at [638, 29] on div at bounding box center [641, 24] width 10 height 10
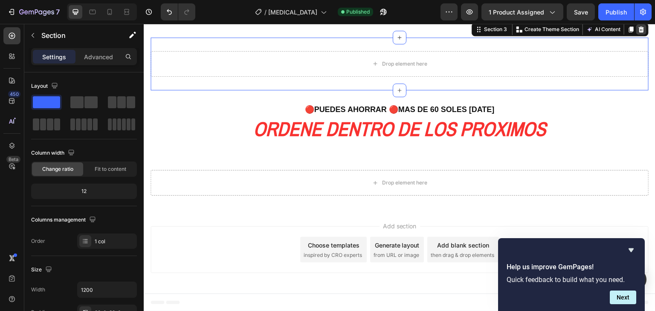
click at [638, 33] on icon at bounding box center [641, 29] width 7 height 7
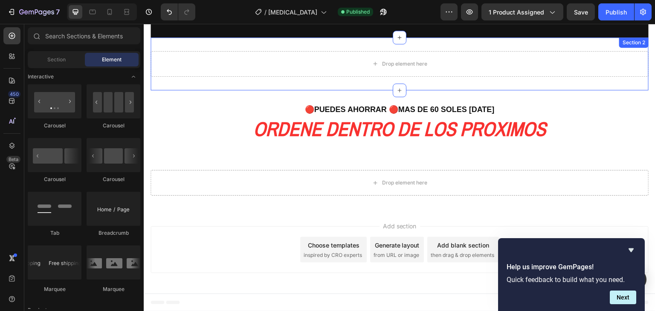
scroll to position [7998, 0]
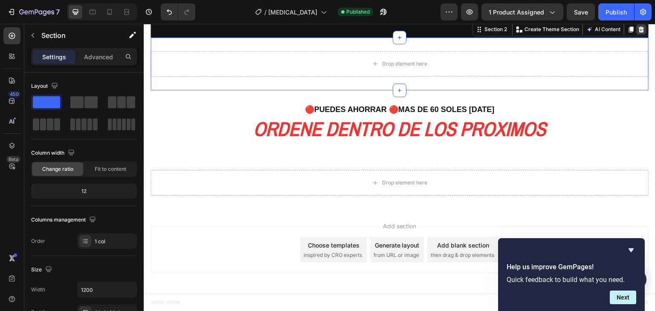
click at [638, 33] on icon at bounding box center [641, 29] width 7 height 7
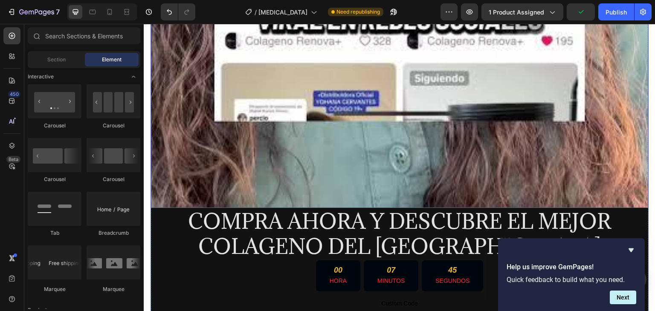
scroll to position [7109, 0]
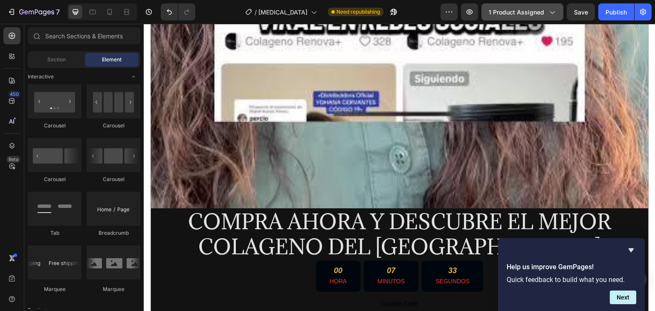
click at [528, 9] on span "1 product assigned" at bounding box center [516, 12] width 55 height 9
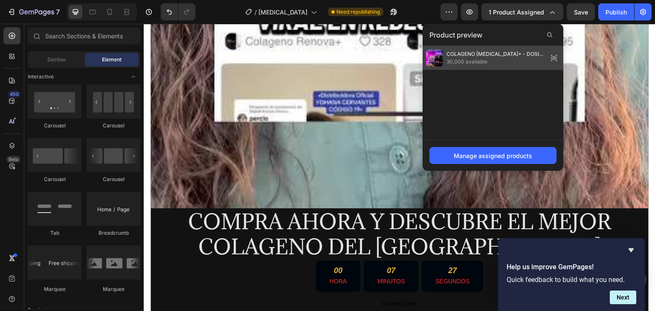
click at [513, 58] on span "30,000 available" at bounding box center [495, 62] width 98 height 8
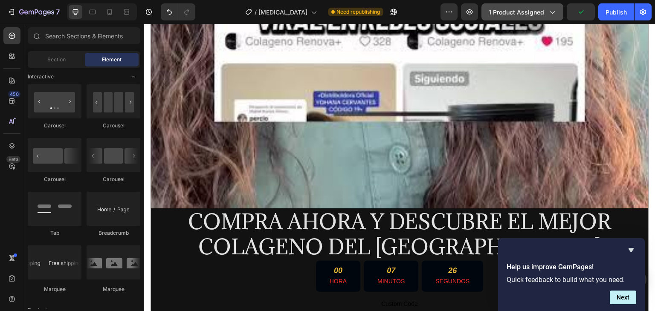
click at [527, 12] on span "1 product assigned" at bounding box center [516, 12] width 55 height 9
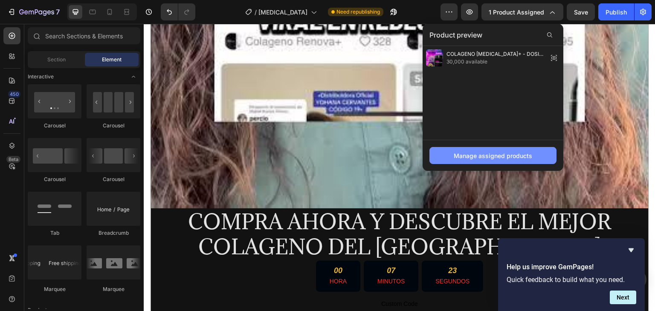
click at [483, 151] on div "Manage assigned products" at bounding box center [493, 155] width 78 height 9
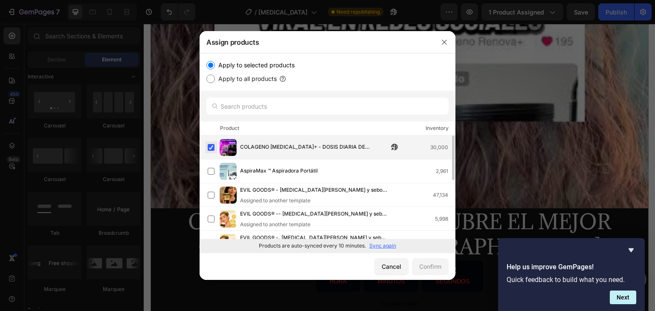
click at [211, 149] on label at bounding box center [211, 147] width 7 height 7
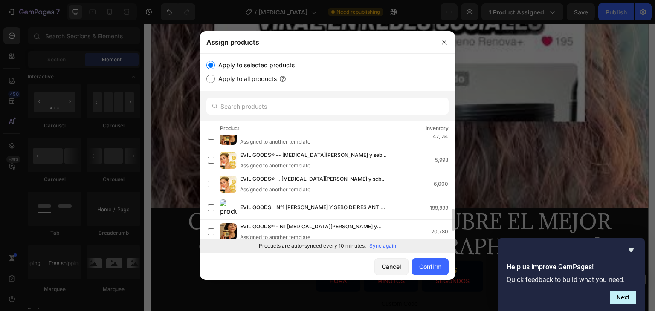
scroll to position [0, 0]
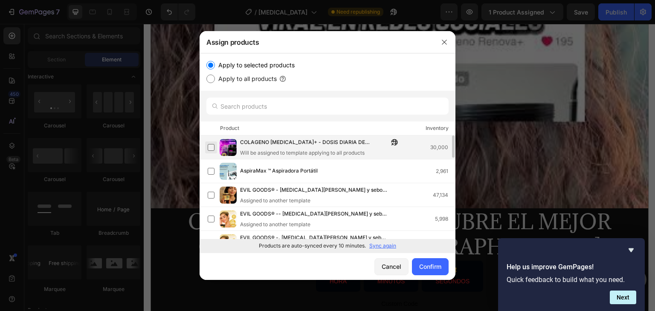
click at [208, 148] on label at bounding box center [211, 147] width 7 height 7
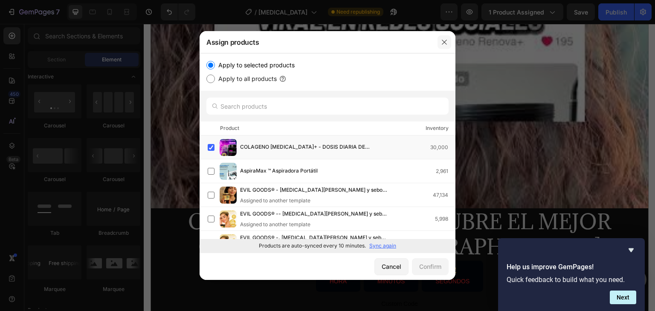
click at [447, 42] on icon "button" at bounding box center [444, 42] width 7 height 7
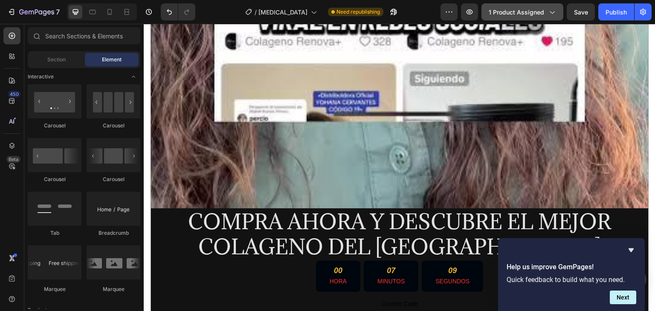
click at [508, 9] on span "1 product assigned" at bounding box center [516, 12] width 55 height 9
click at [628, 7] on button "Publish" at bounding box center [616, 11] width 36 height 17
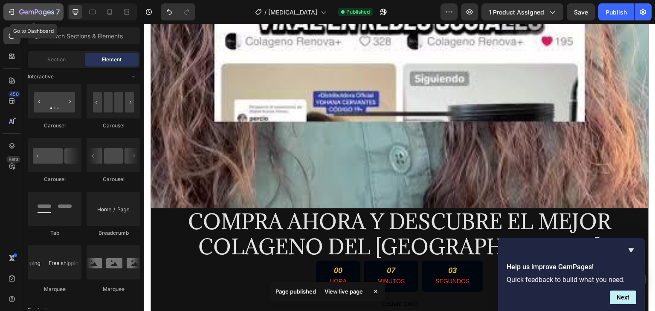
click at [32, 15] on icon "button" at bounding box center [36, 12] width 35 height 7
